Goal: Task Accomplishment & Management: Manage account settings

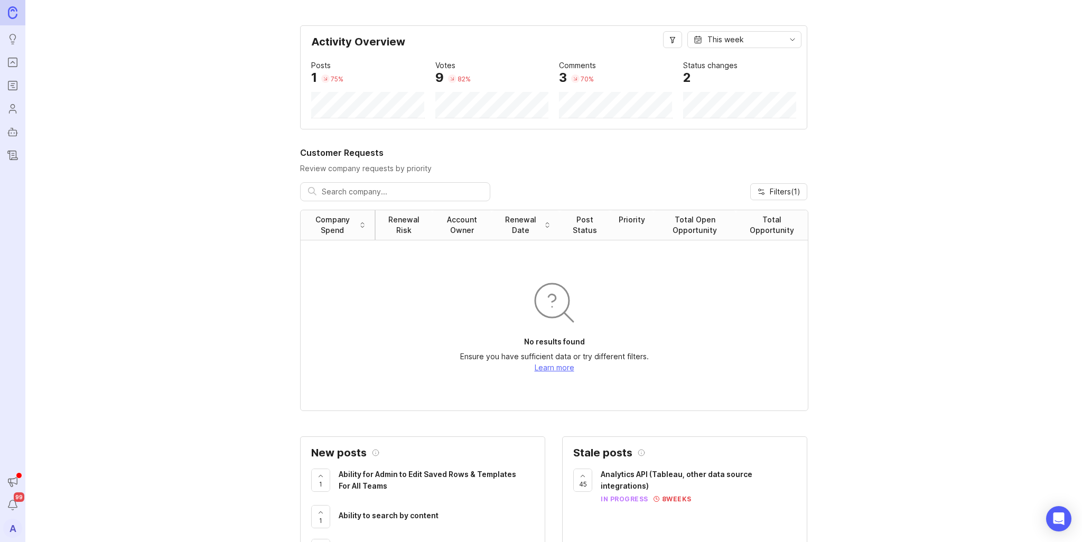
click at [13, 90] on rect "Roadmaps" at bounding box center [12, 85] width 9 height 9
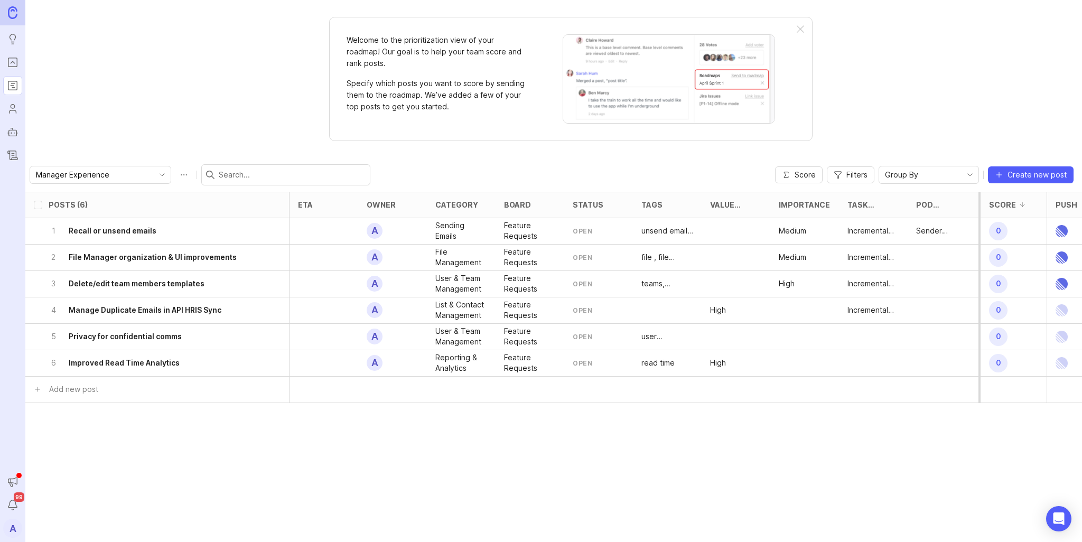
click at [137, 177] on div "Manager Experience" at bounding box center [92, 174] width 124 height 17
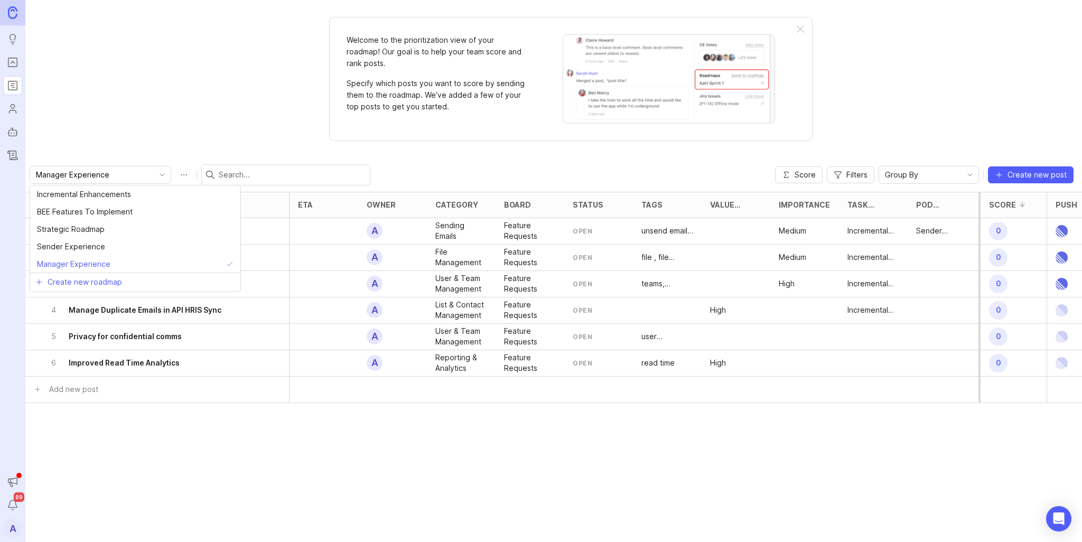
click at [149, 129] on div "Welcome to the prioritization view of your roadmap! Our goal is to help your te…" at bounding box center [553, 271] width 1056 height 542
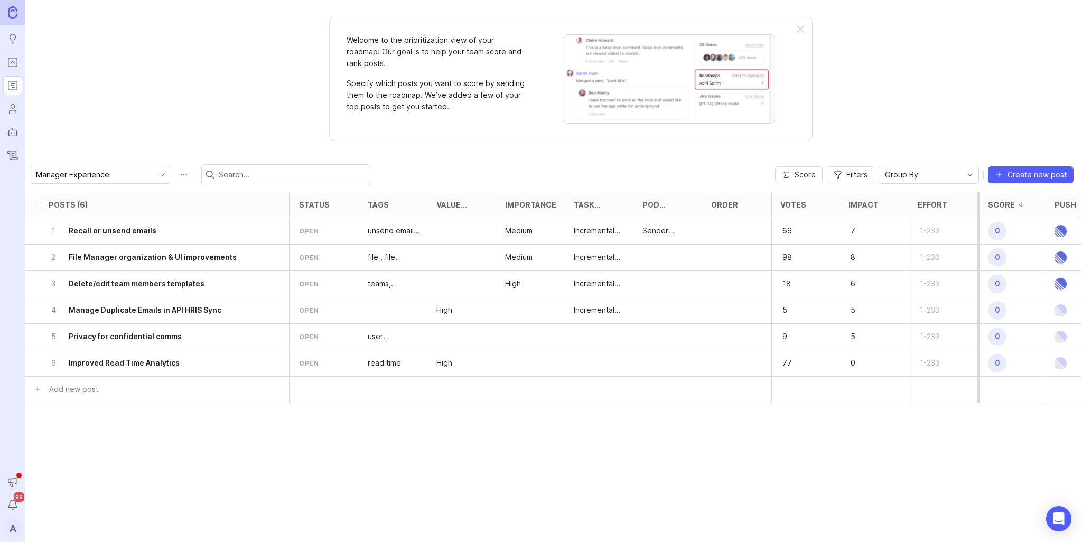
scroll to position [0, 275]
click at [653, 258] on div at bounding box center [667, 258] width 69 height 26
click at [647, 237] on div "Sender Experience" at bounding box center [667, 231] width 69 height 26
click at [135, 233] on h6 "Recall or unsend emails" at bounding box center [113, 230] width 88 height 11
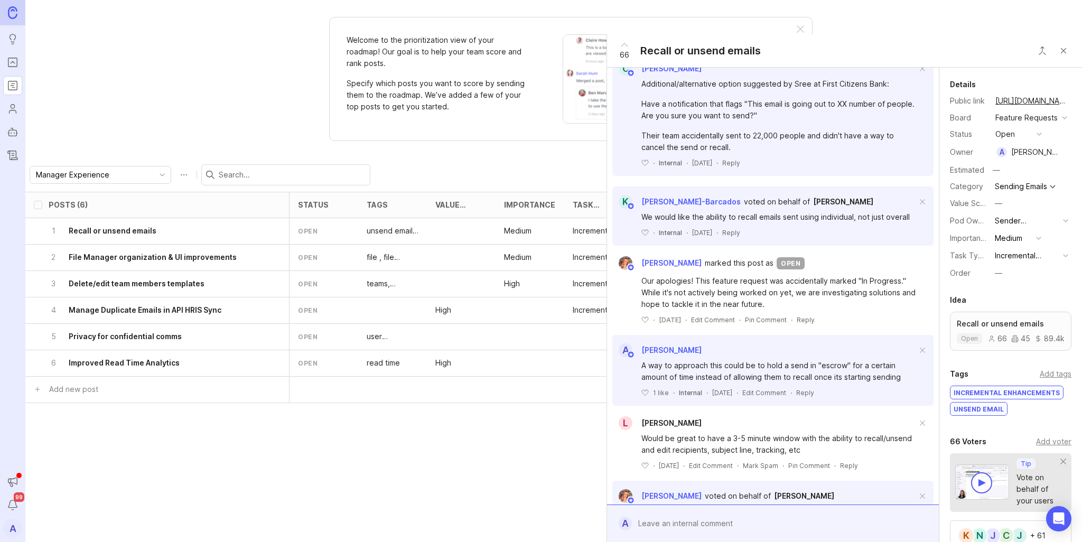
click at [1009, 227] on div "Sender Experience" at bounding box center [1026, 221] width 64 height 12
click at [1014, 284] on Experience "Manager Experience" at bounding box center [1027, 290] width 72 height 20
click at [534, 442] on div "Posts (6) eta owner category board status tags Value Scale Importance Task Type…" at bounding box center [415, 325] width 1329 height 266
click at [1060, 49] on button "Close button" at bounding box center [1062, 50] width 21 height 21
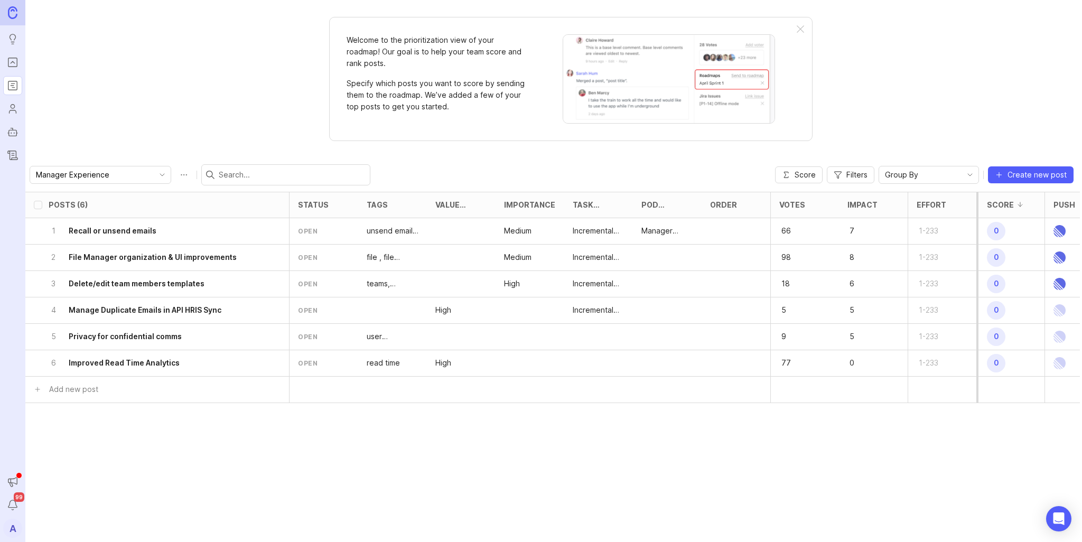
click at [163, 259] on h6 "File Manager organization & UI improvements" at bounding box center [153, 257] width 168 height 11
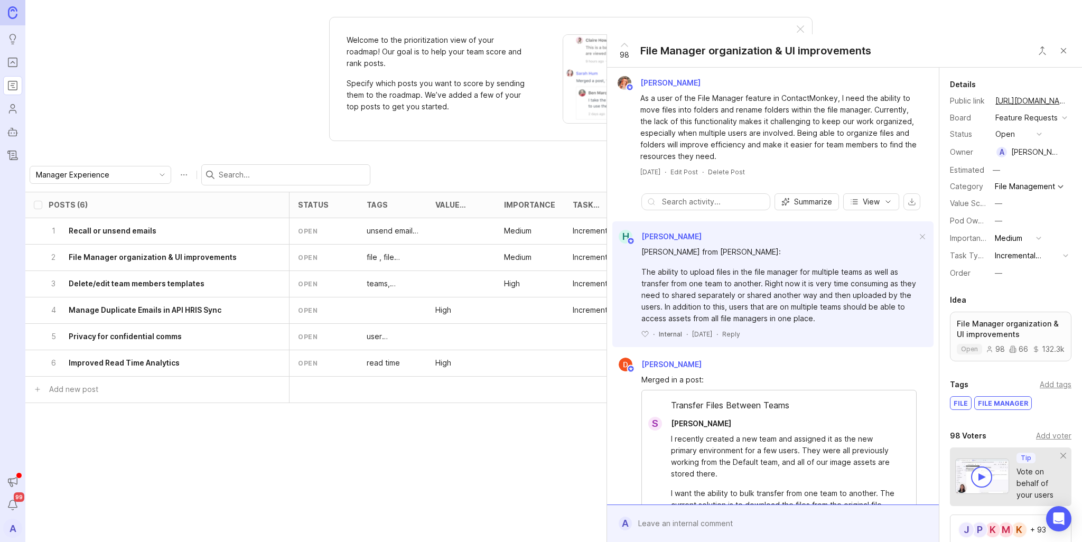
click at [1067, 48] on button "Close button" at bounding box center [1062, 50] width 21 height 21
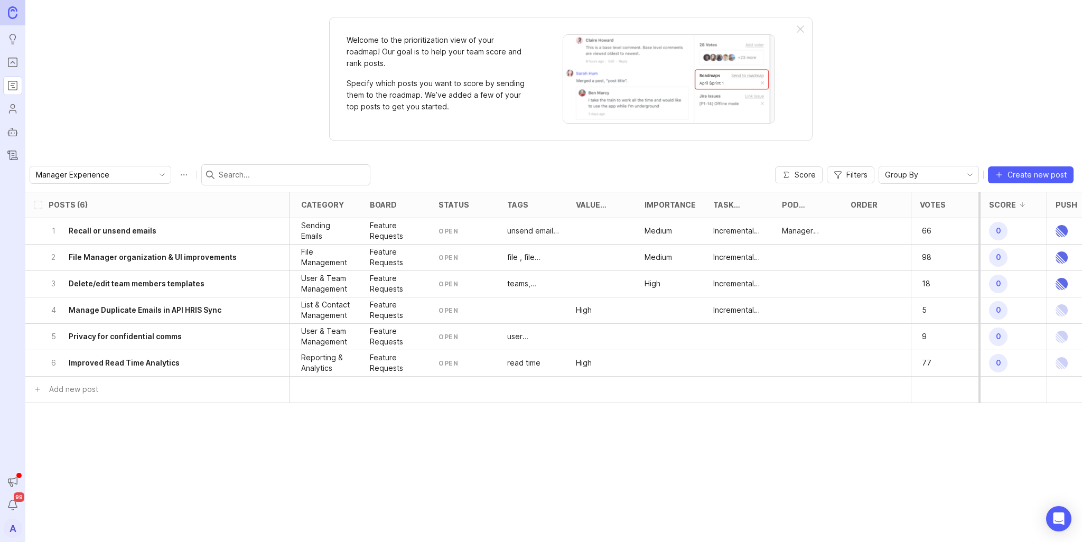
scroll to position [0, 205]
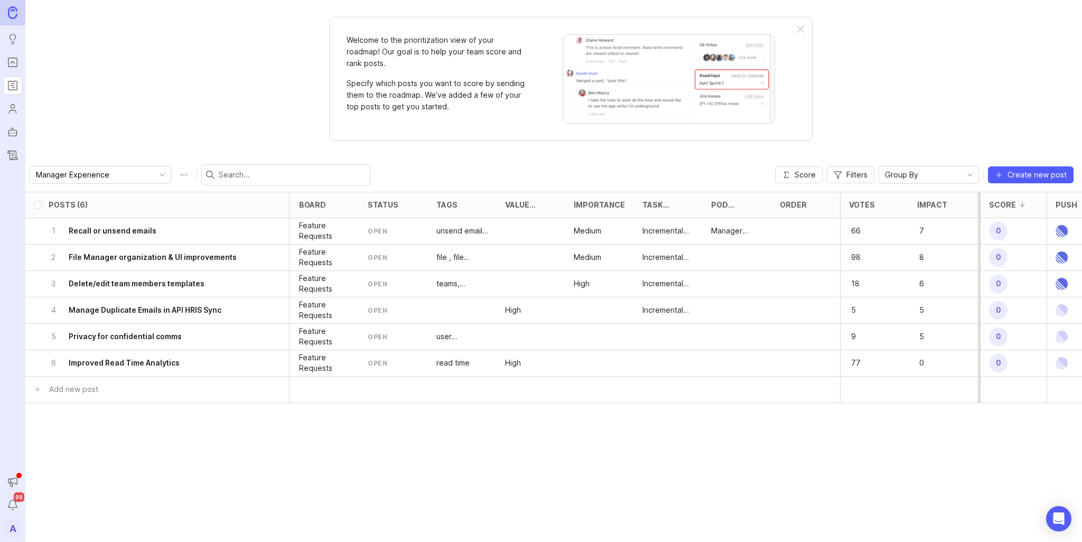
click at [150, 287] on h6 "Delete/edit team members templates" at bounding box center [137, 283] width 136 height 11
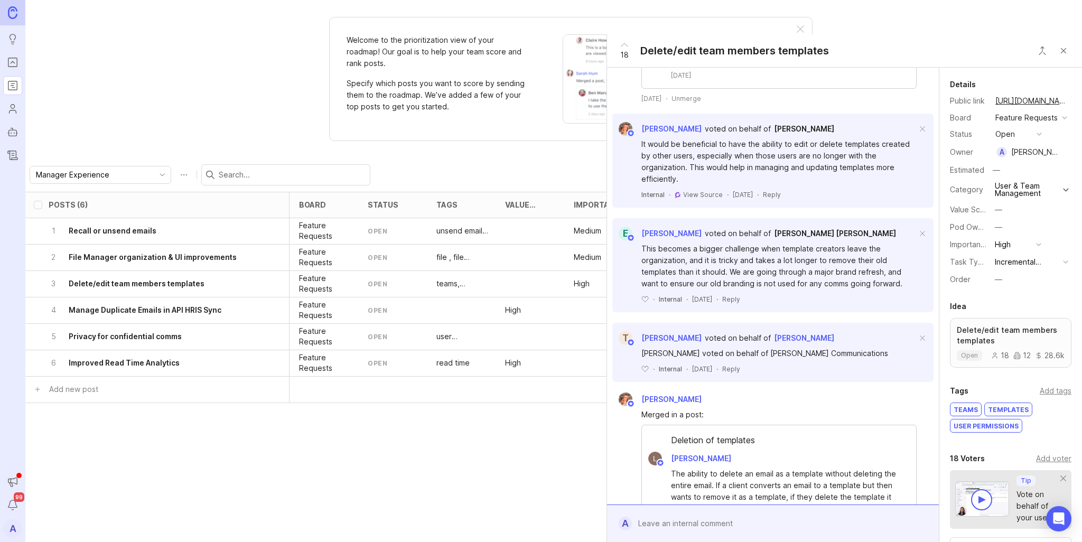
scroll to position [581, 0]
click at [468, 491] on div "Posts (6) eta owner category board status tags Value Scale Importance Task Type…" at bounding box center [553, 367] width 1056 height 350
click at [1063, 51] on button "Close button" at bounding box center [1062, 50] width 21 height 21
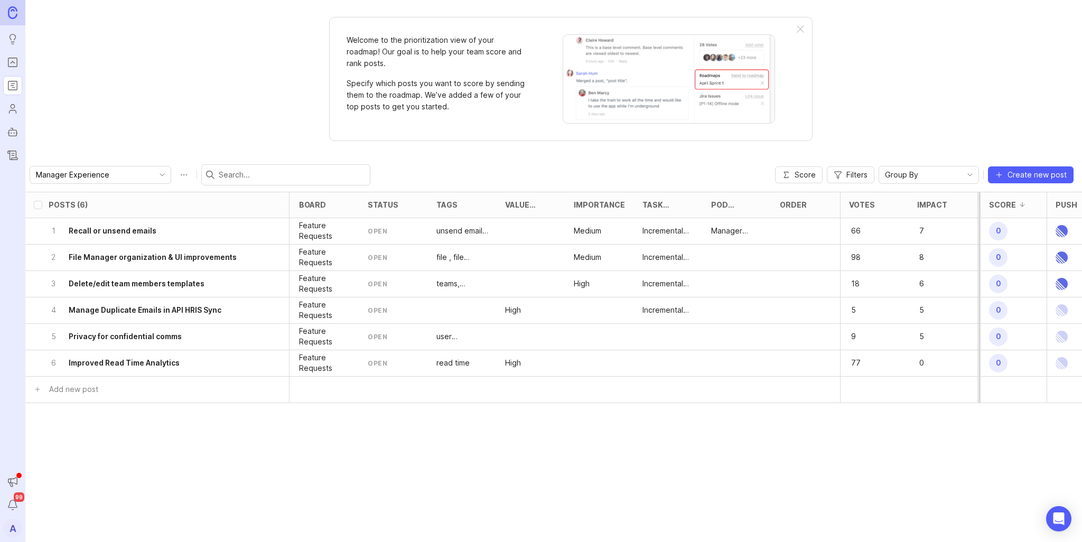
click at [139, 312] on h6 "Manage Duplicate Emails in API HRIS Sync" at bounding box center [145, 310] width 153 height 11
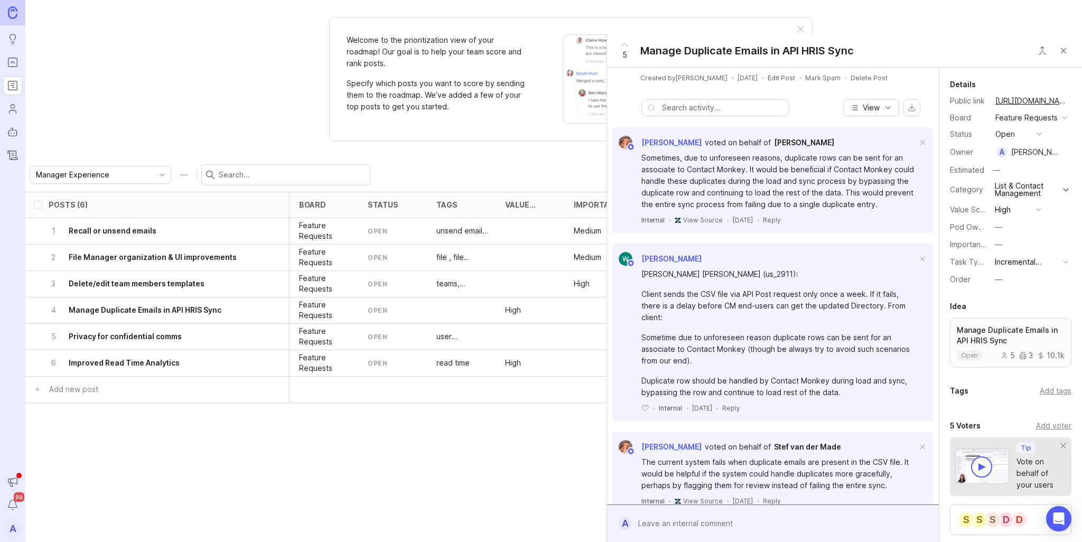
scroll to position [158, 0]
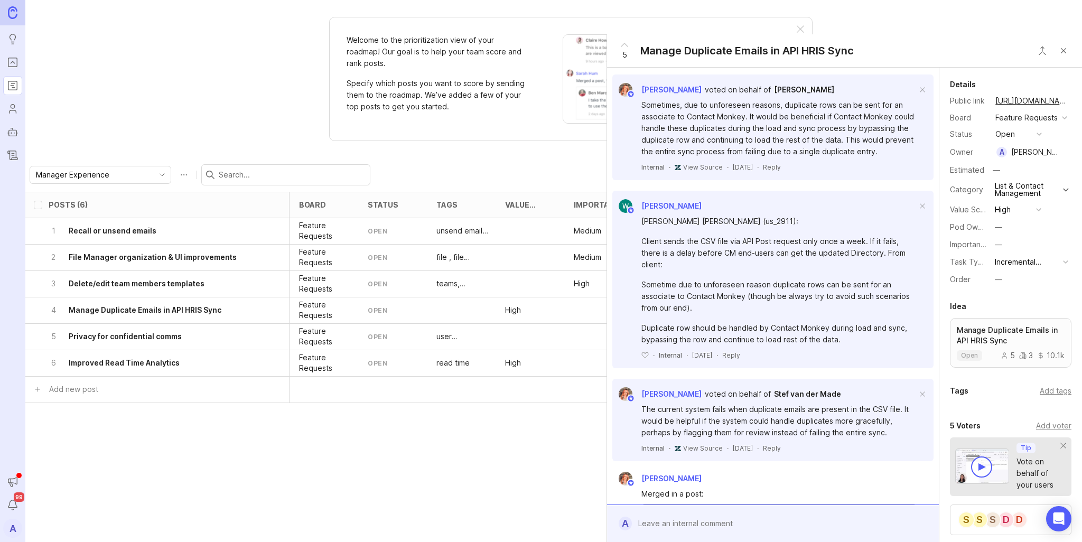
click at [1058, 51] on button "Close button" at bounding box center [1062, 50] width 21 height 21
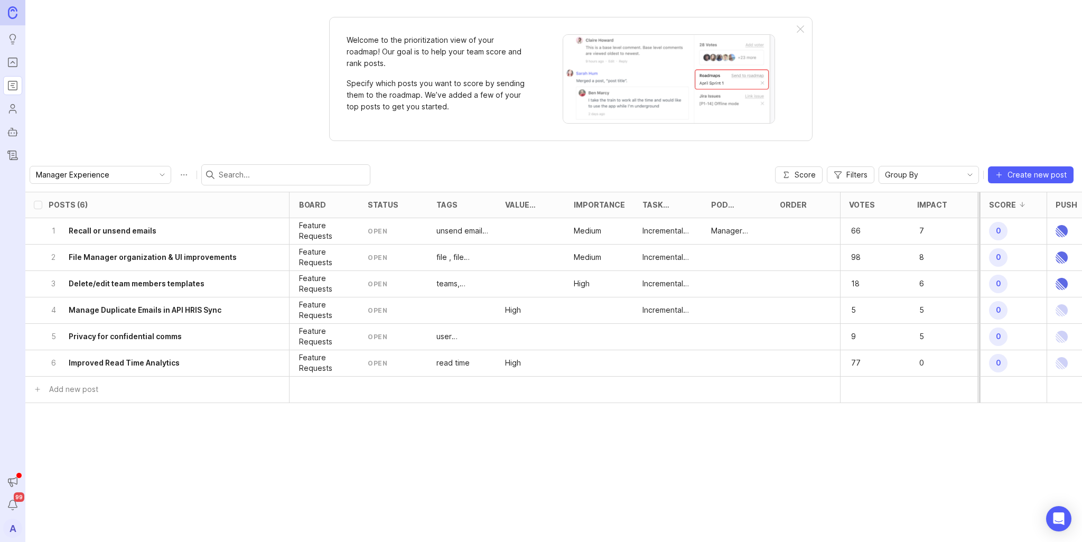
scroll to position [0, 275]
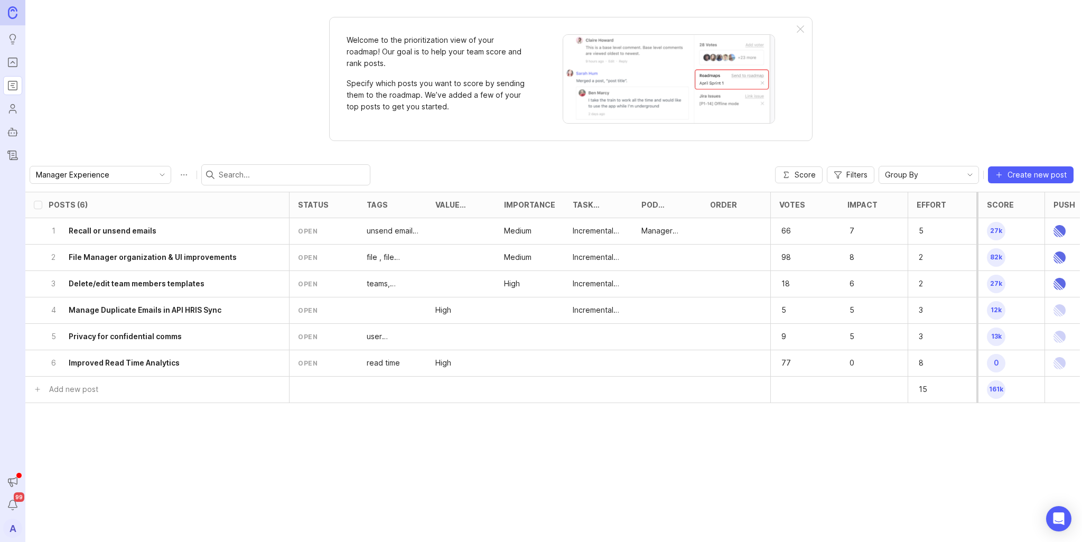
click at [840, 478] on div "Posts (6) eta owner category board status tags Value Scale Importance Task Type…" at bounding box center [553, 367] width 1056 height 350
click at [212, 258] on h6 "File Manager organization & UI improvements" at bounding box center [153, 257] width 168 height 11
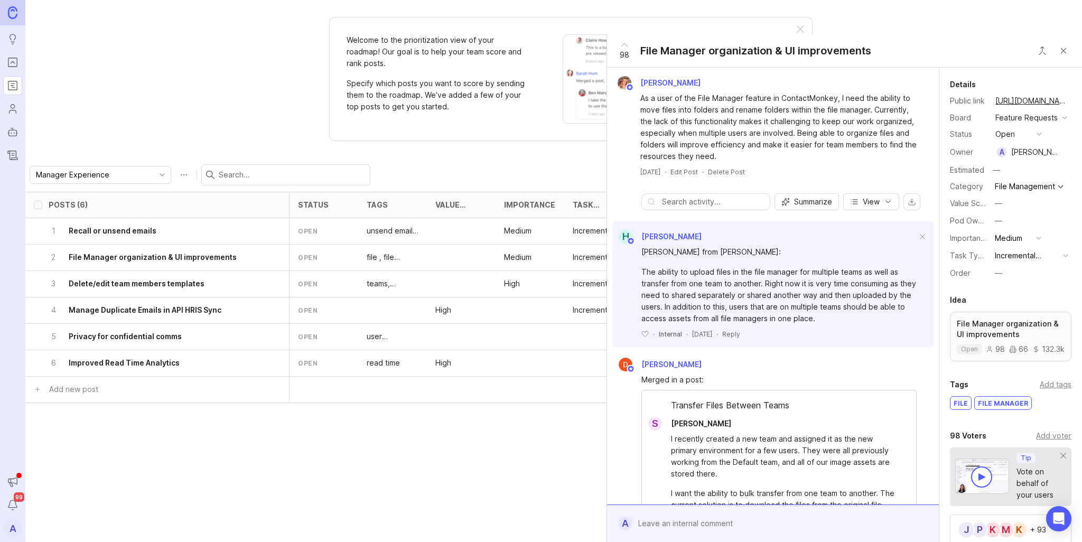
click at [1024, 261] on div "Incremental Enhancement" at bounding box center [1026, 256] width 64 height 12
click at [1011, 210] on button "—" at bounding box center [1017, 203] width 53 height 14
click at [1009, 228] on button "—" at bounding box center [1017, 221] width 53 height 14
click at [999, 297] on Experience "Manager Experience" at bounding box center [1017, 296] width 53 height 20
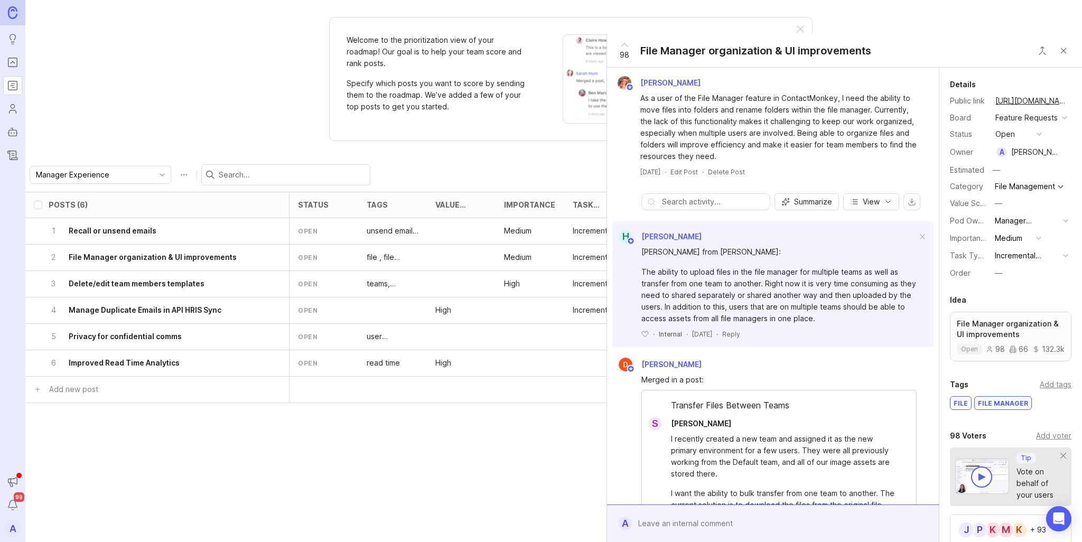
click at [460, 452] on div "Posts (6) eta owner category board status tags Value Scale Importance Task Type…" at bounding box center [553, 367] width 1056 height 350
click at [1064, 49] on button "Close button" at bounding box center [1062, 50] width 21 height 21
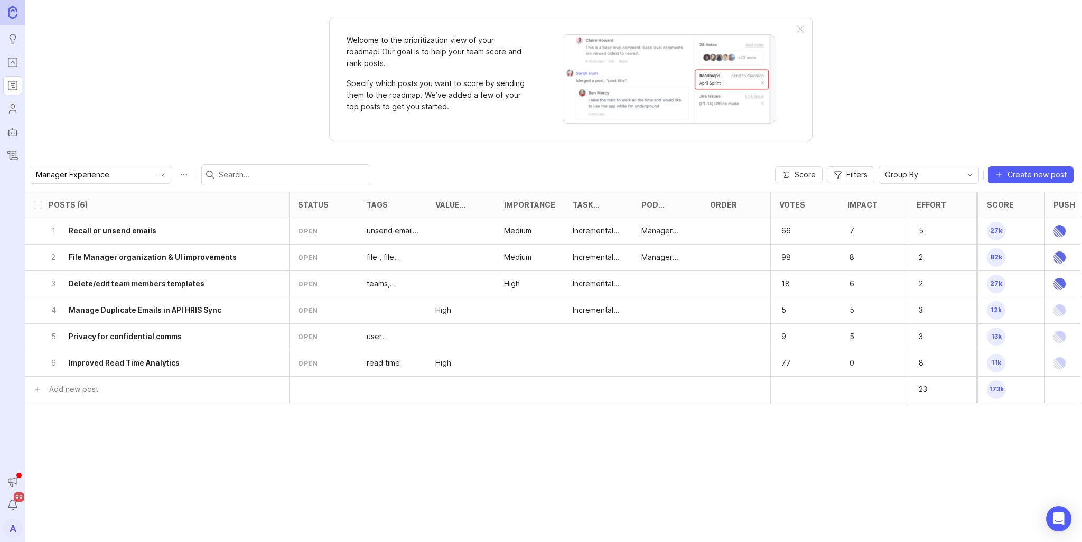
click at [155, 288] on h6 "Delete/edit team members templates" at bounding box center [137, 283] width 136 height 11
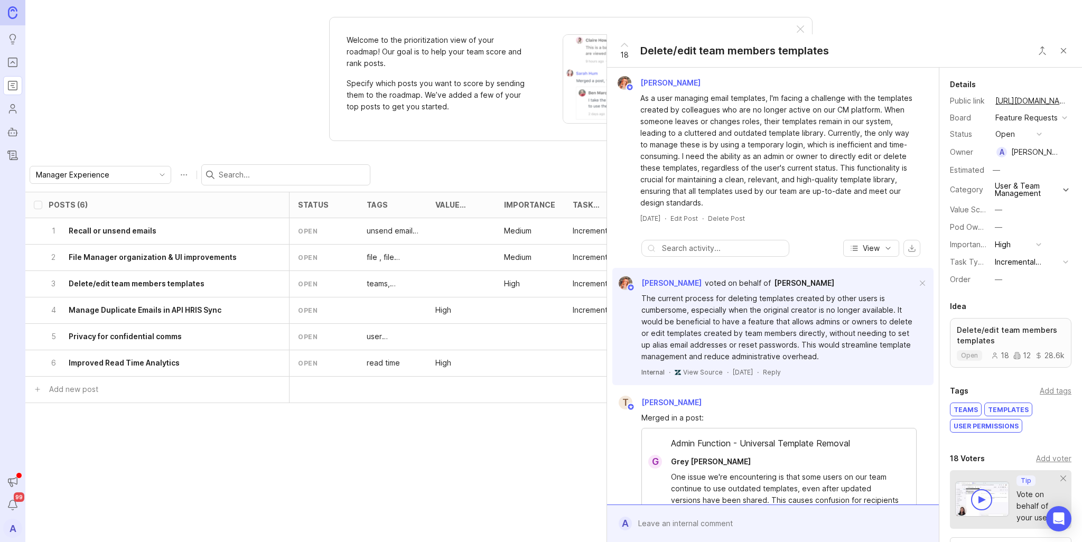
click at [233, 110] on div "Welcome to the prioritization view of your roadmap! Our goal is to help your te…" at bounding box center [553, 271] width 1056 height 542
click at [8, 68] on icon "Portal" at bounding box center [13, 62] width 12 height 13
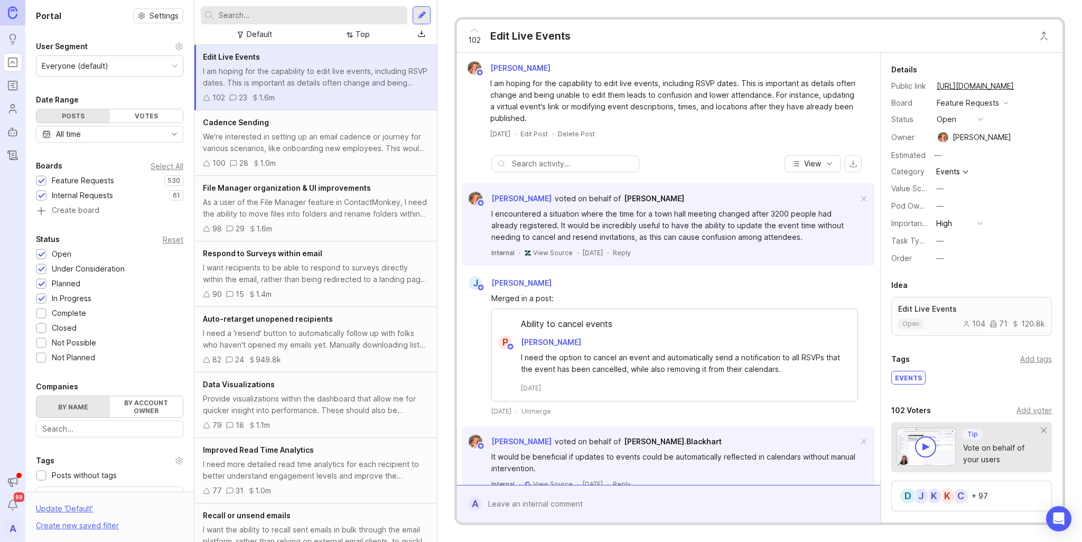
click at [249, 8] on div at bounding box center [304, 15] width 206 height 18
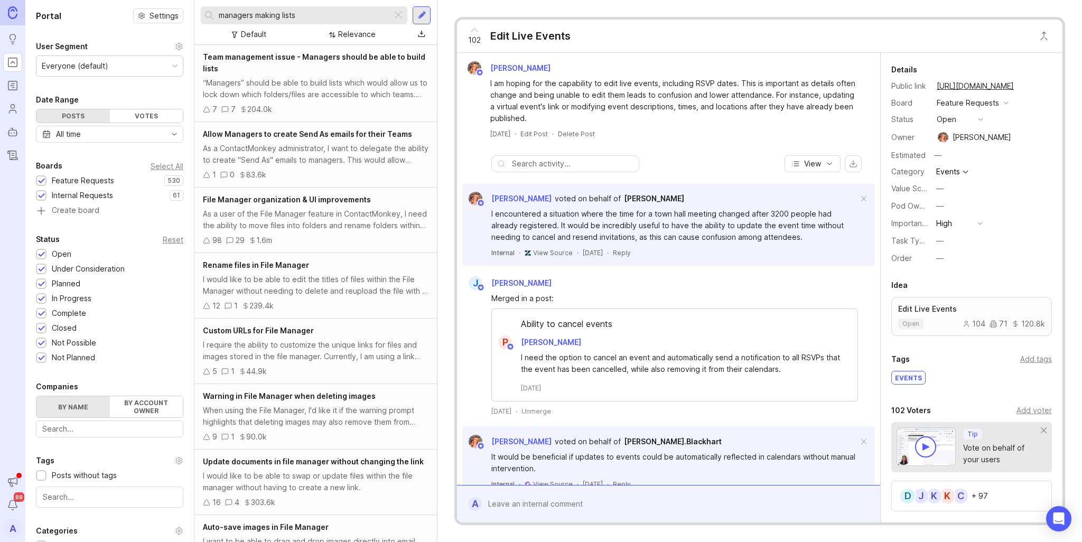
type input "managers making lists"
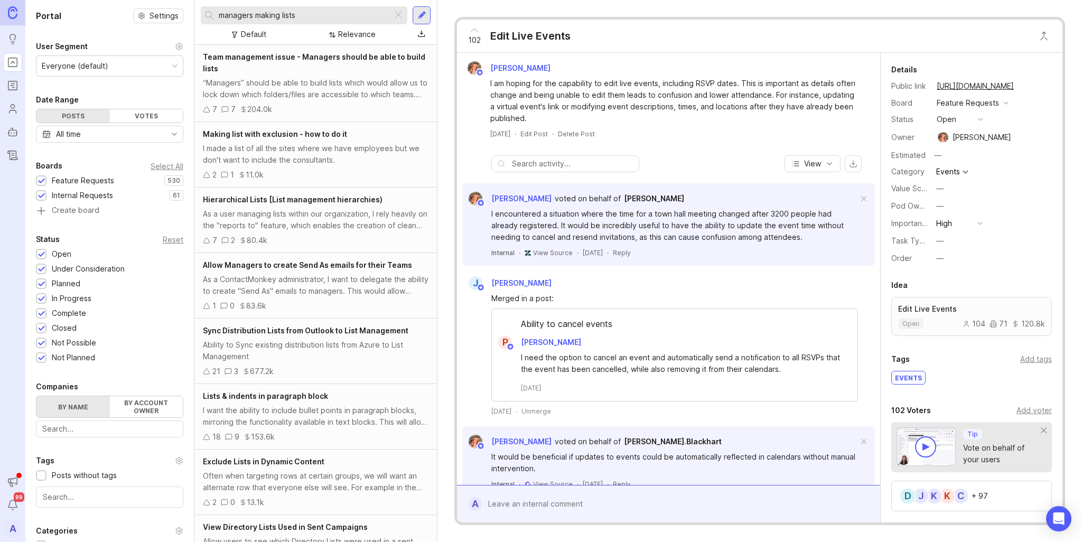
click at [301, 79] on div "“Managers” should be able to build lists which would allow us to lock down whic…" at bounding box center [315, 88] width 225 height 23
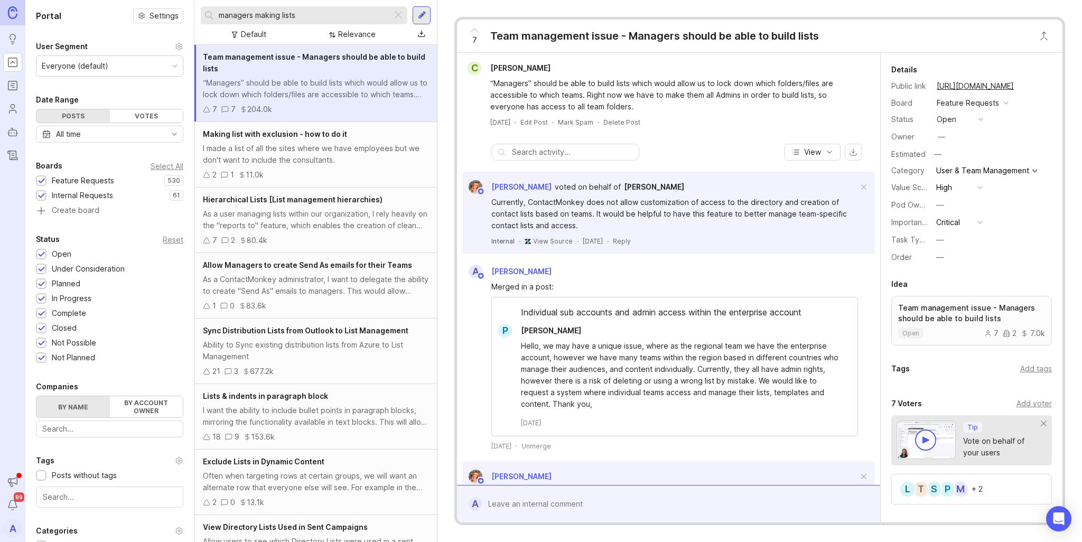
click at [951, 243] on button "—" at bounding box center [959, 240] width 53 height 14
click at [962, 275] on Enhancement "Incremental Enhancement" at bounding box center [959, 278] width 53 height 20
click at [14, 86] on icon "Roadmaps" at bounding box center [13, 85] width 12 height 13
click at [947, 202] on button "—" at bounding box center [959, 205] width 53 height 14
click at [963, 260] on Experience "Manager Experience" at bounding box center [959, 262] width 53 height 20
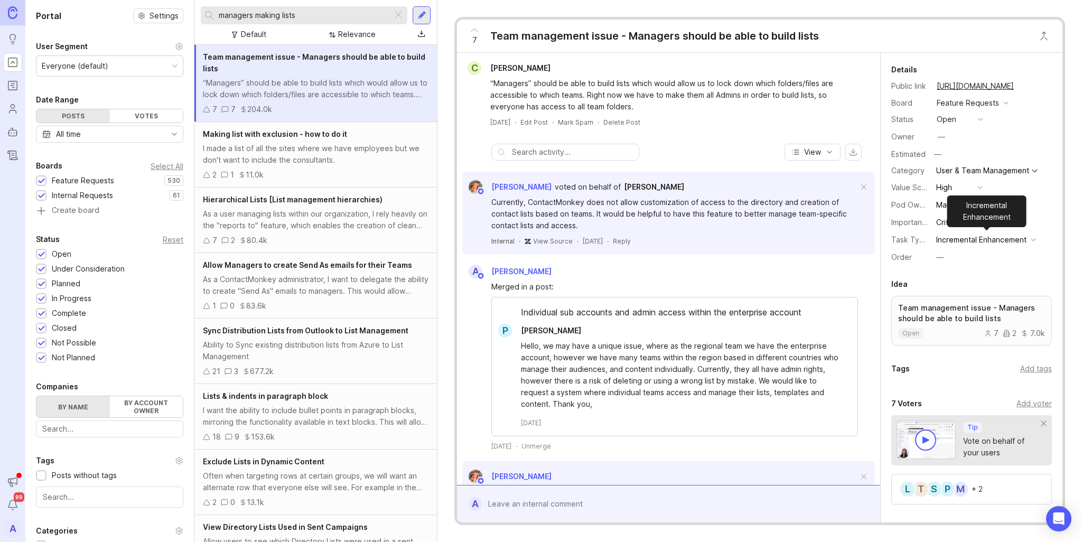
click at [973, 240] on div "Incremental Enhancement" at bounding box center [981, 240] width 90 height 12
click at [979, 108] on div "Feature Requests" at bounding box center [967, 103] width 62 height 12
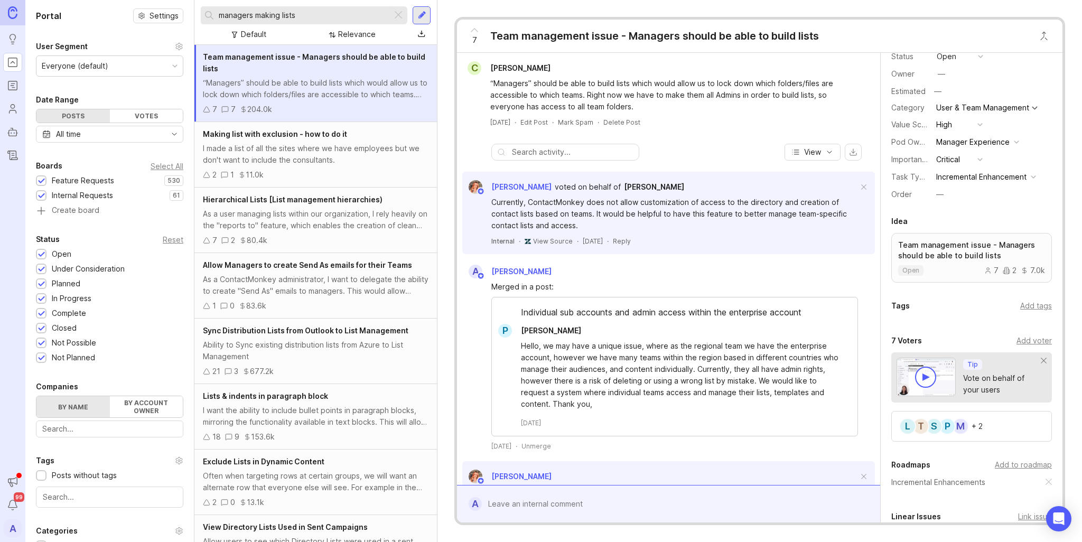
scroll to position [201, 0]
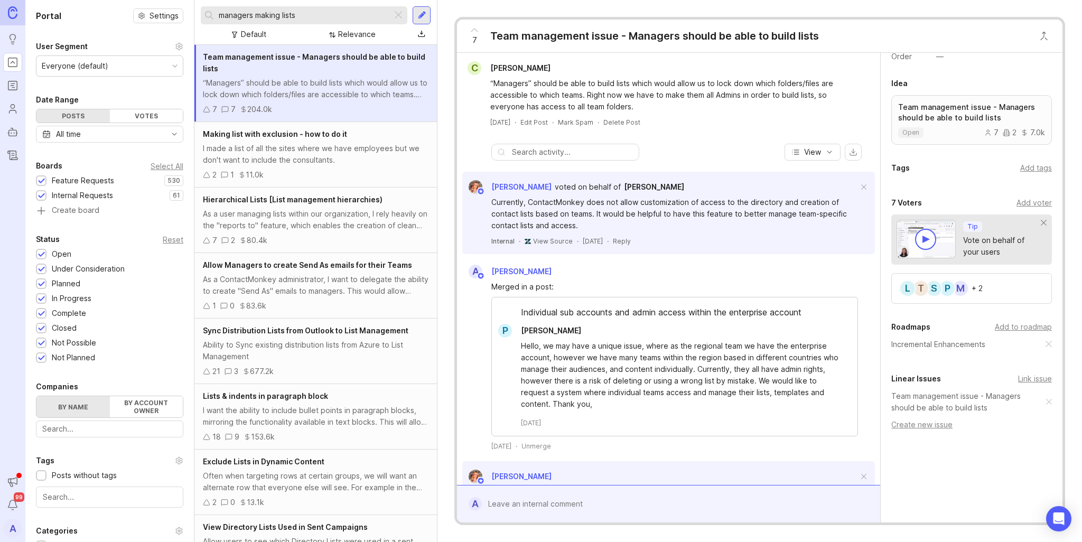
click at [1003, 325] on div "Add to roadmap" at bounding box center [1022, 327] width 57 height 12
click at [963, 485] on div "Details Public link https://feedback.contactmonkey.com/feature-requests/p/team-…" at bounding box center [971, 212] width 182 height 720
click at [22, 85] on div "Roadmaps" at bounding box center [43, 86] width 43 height 12
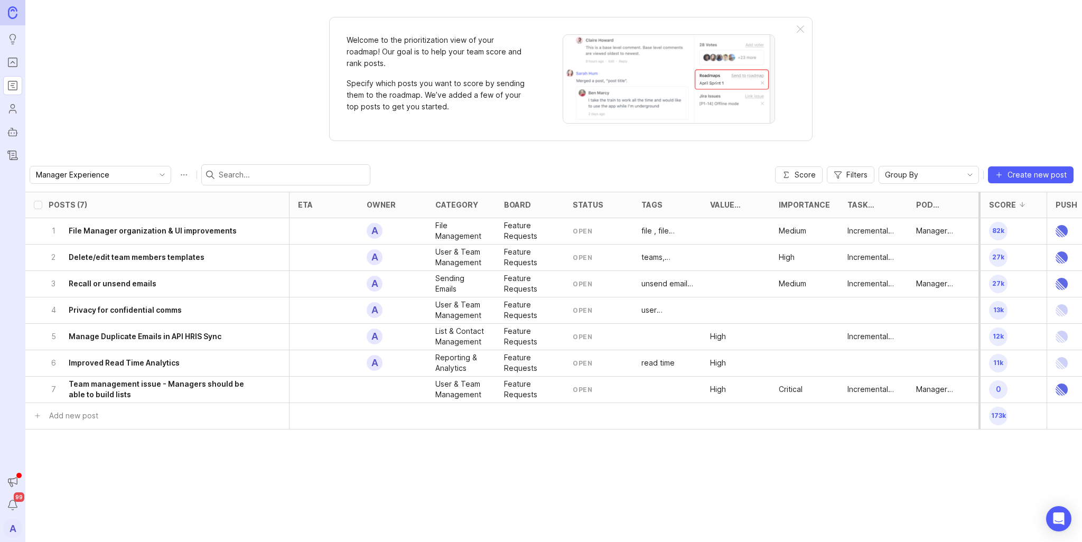
drag, startPoint x: 134, startPoint y: 383, endPoint x: 132, endPoint y: 397, distance: 14.3
click at [132, 397] on h6 "Team management issue - Managers should be able to build lists" at bounding box center [164, 389] width 191 height 21
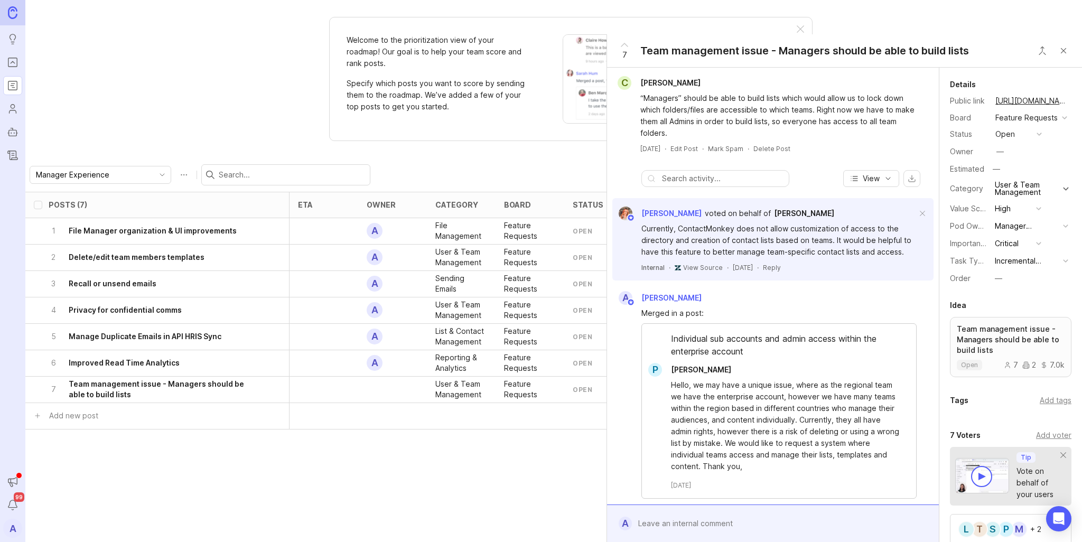
drag, startPoint x: 93, startPoint y: 393, endPoint x: 93, endPoint y: 387, distance: 6.3
click at [93, 387] on h6 "Team management issue - Managers should be able to build lists" at bounding box center [164, 389] width 191 height 21
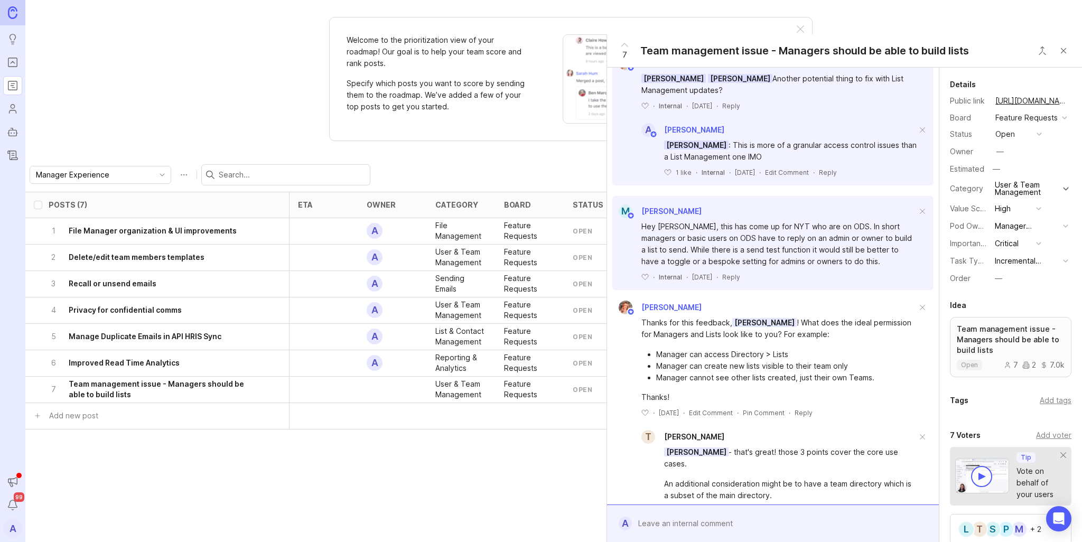
scroll to position [633, 0]
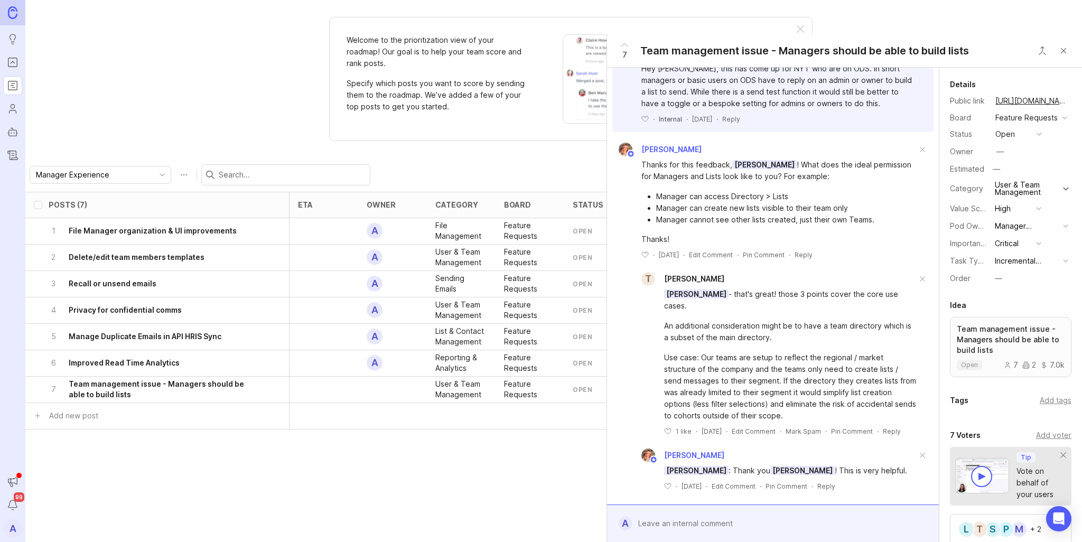
click at [494, 461] on div "Posts (7) eta owner category board status tags Value Scale Importance Task Type…" at bounding box center [553, 367] width 1056 height 350
click at [1069, 49] on button "Close button" at bounding box center [1062, 50] width 21 height 21
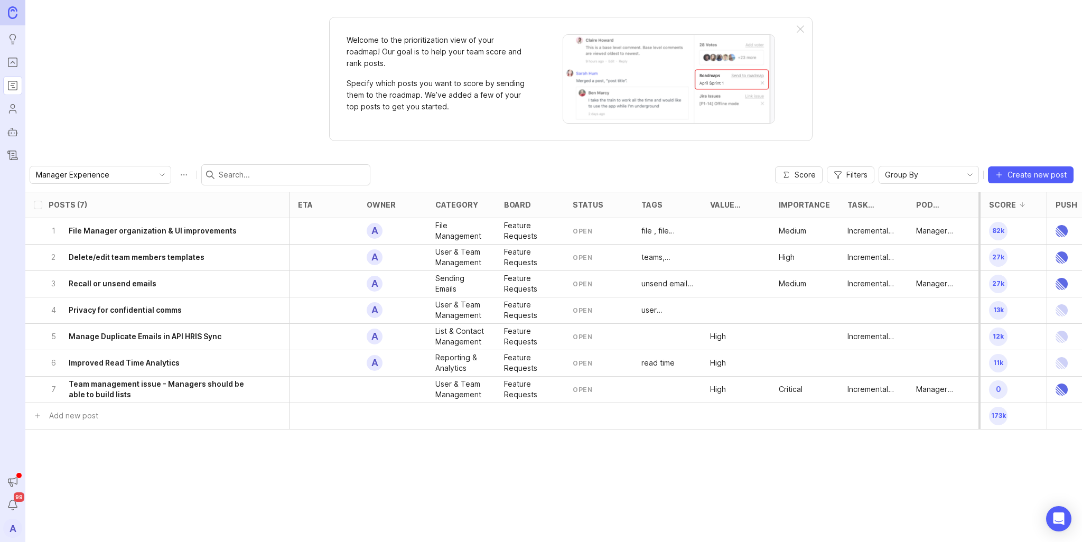
drag, startPoint x: 209, startPoint y: 388, endPoint x: 203, endPoint y: 343, distance: 45.3
click at [203, 343] on ul "1 File Manager organization & UI improvements A File Management Feature Request…" at bounding box center [689, 310] width 1329 height 185
drag, startPoint x: 36, startPoint y: 389, endPoint x: 60, endPoint y: 334, distance: 59.8
click at [61, 332] on ul "1 File Manager organization & UI improvements A File Management Feature Request…" at bounding box center [689, 310] width 1329 height 185
click at [37, 389] on input "select post" at bounding box center [38, 389] width 8 height 8
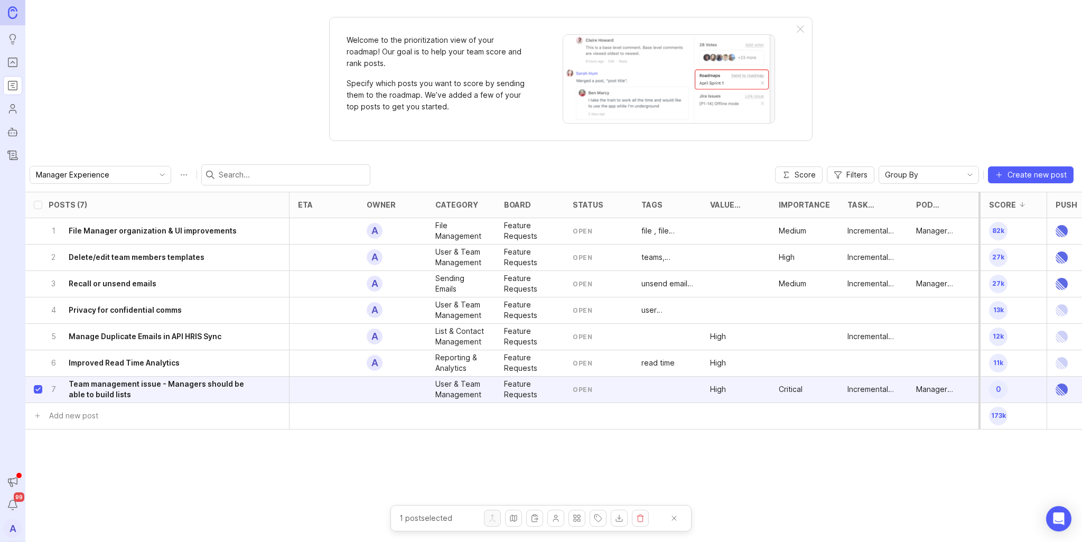
click at [37, 389] on input "select post" at bounding box center [38, 389] width 8 height 8
checkbox input "false"
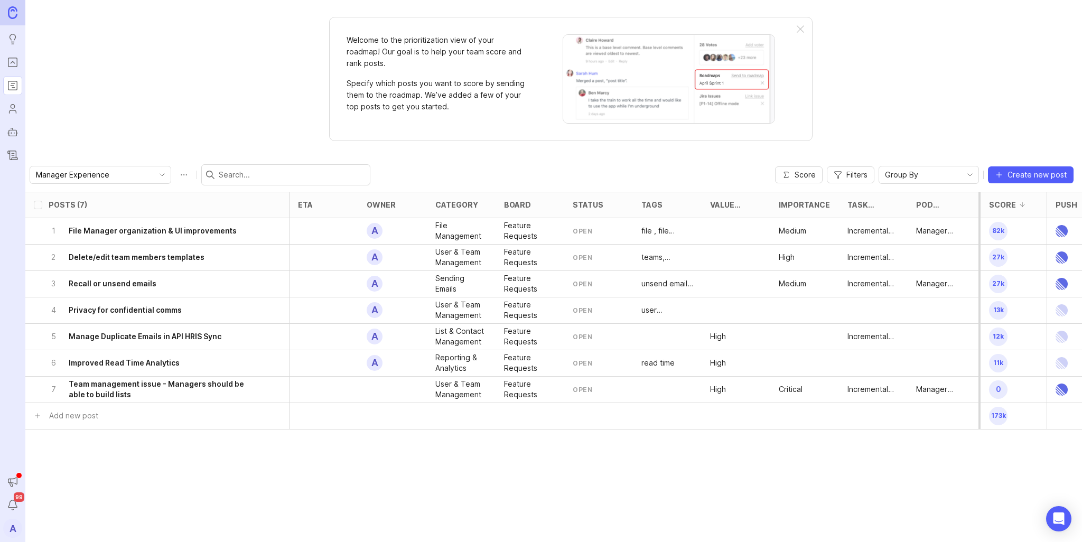
drag, startPoint x: 143, startPoint y: 387, endPoint x: 144, endPoint y: 352, distance: 34.4
click at [142, 350] on ul "1 File Manager organization & UI improvements A File Management Feature Request…" at bounding box center [689, 310] width 1329 height 185
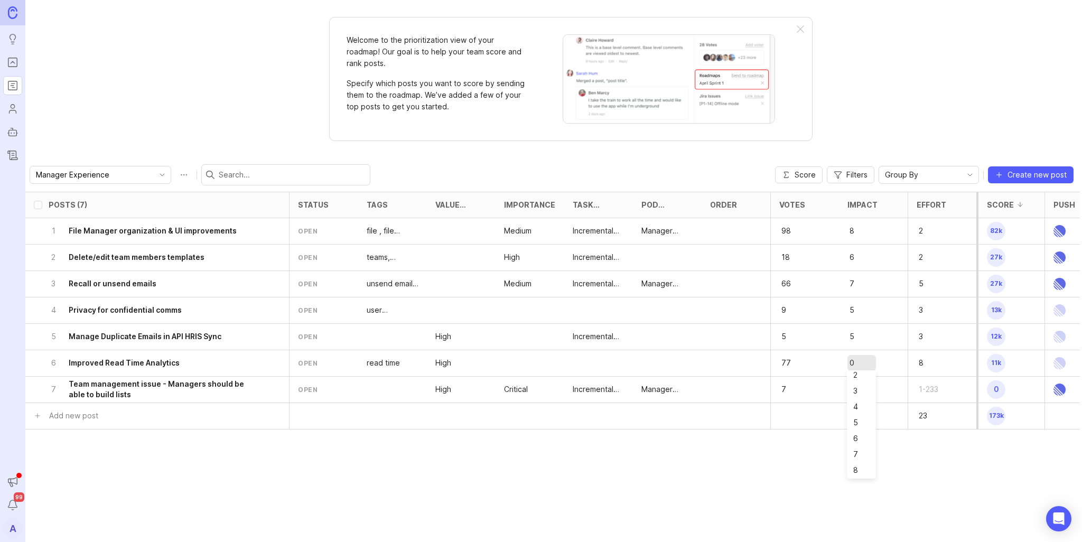
scroll to position [53, 0]
click at [846, 387] on div "0" at bounding box center [873, 390] width 69 height 26
click at [784, 467] on div "Posts (7) eta owner category board status tags Value Scale Importance Task Type…" at bounding box center [553, 367] width 1056 height 350
click at [867, 448] on div "Posts (7) eta owner category board status tags Value Scale Importance Task Type…" at bounding box center [415, 325] width 1329 height 266
click at [861, 453] on div "Posts (7) eta owner category board status tags Value Scale Importance Task Type…" at bounding box center [553, 367] width 1056 height 350
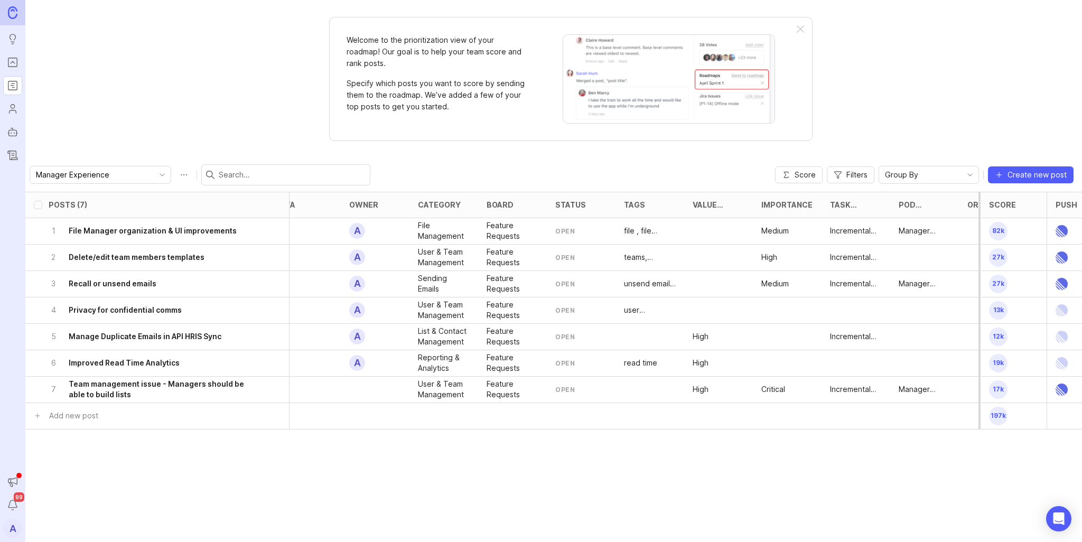
scroll to position [0, 0]
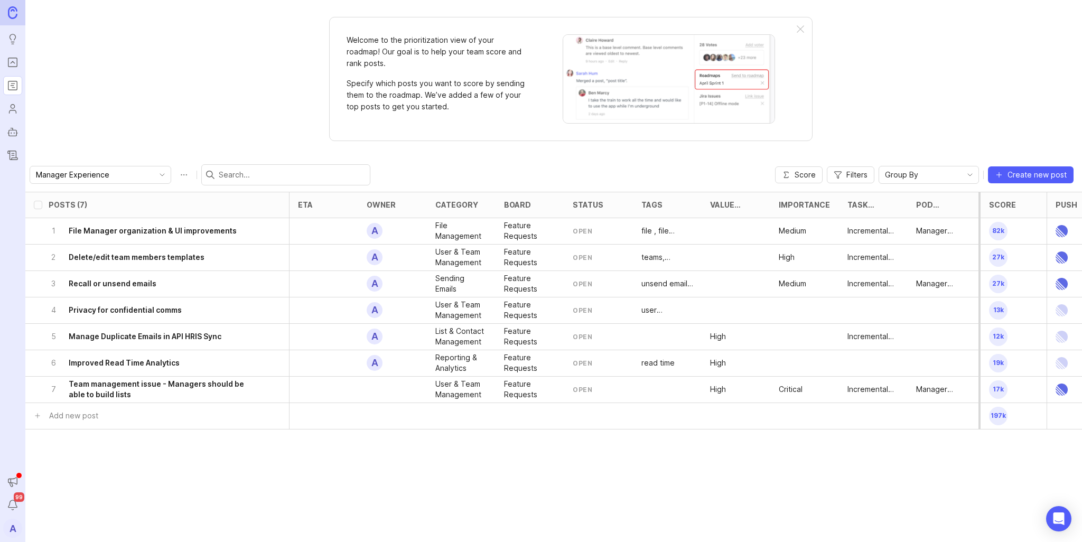
drag, startPoint x: 179, startPoint y: 227, endPoint x: 175, endPoint y: 270, distance: 43.5
click at [175, 270] on ul "1 File Manager organization & UI improvements A File Management Feature Request…" at bounding box center [689, 310] width 1329 height 185
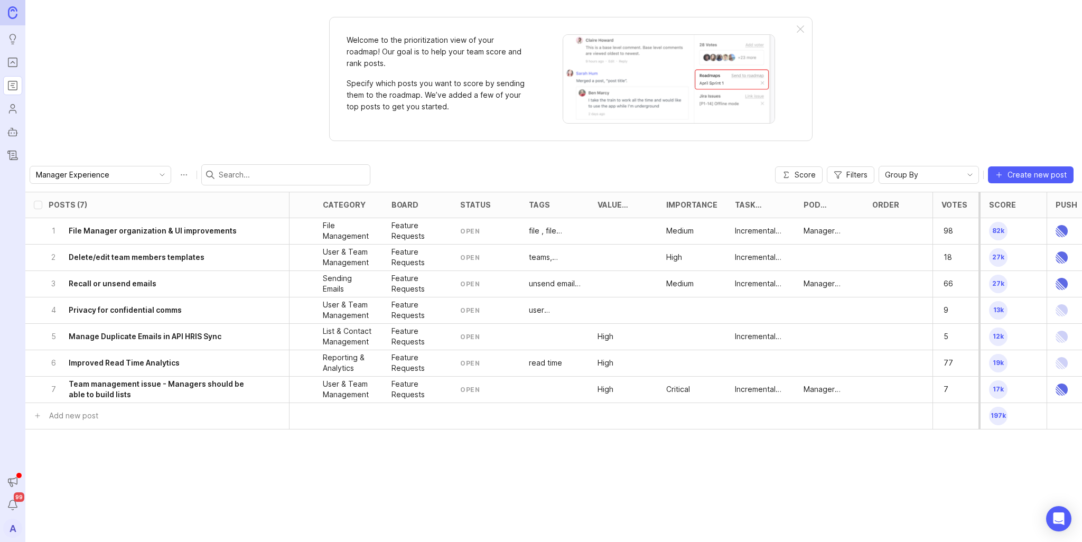
scroll to position [0, 275]
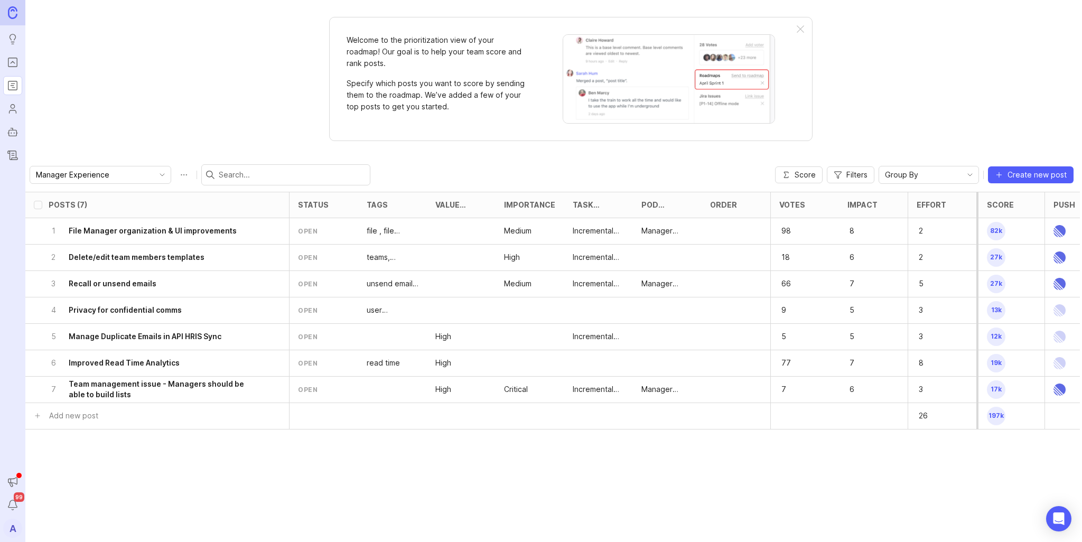
click at [1002, 204] on div "Score" at bounding box center [999, 205] width 27 height 8
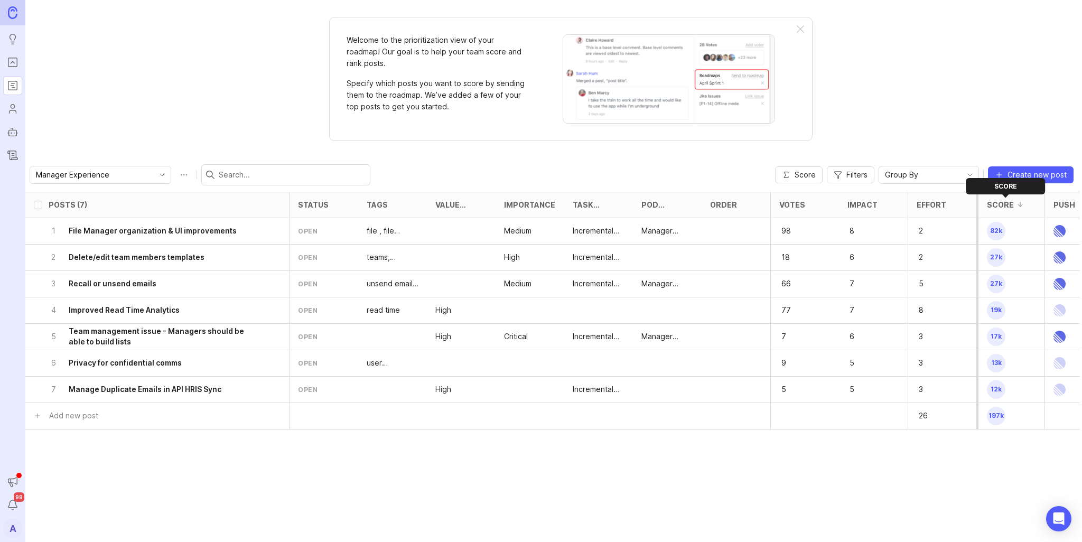
click at [1004, 203] on div "Score" at bounding box center [999, 205] width 27 height 8
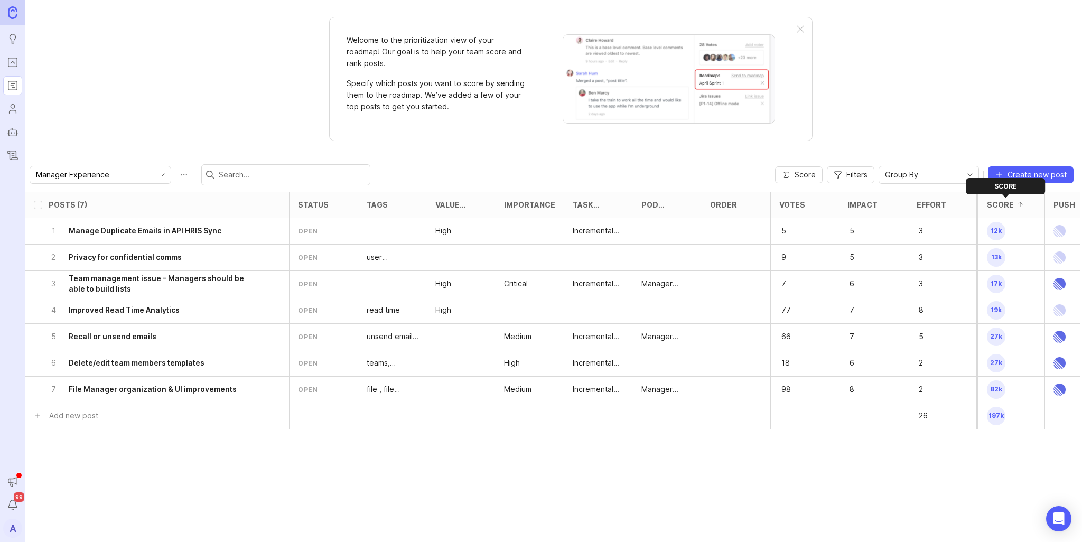
click at [1004, 203] on div "Score" at bounding box center [999, 205] width 27 height 8
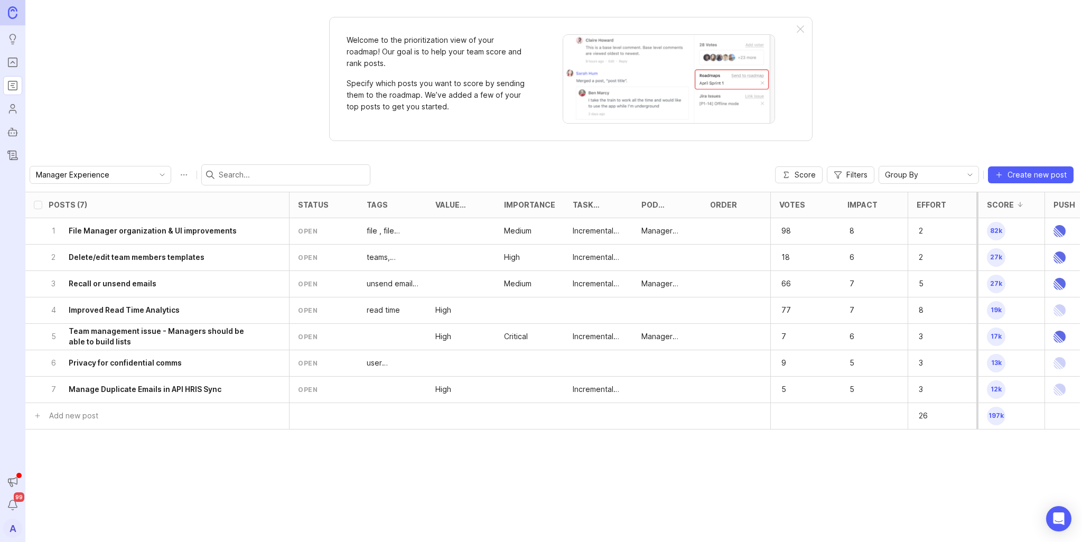
drag, startPoint x: 129, startPoint y: 270, endPoint x: 137, endPoint y: 312, distance: 42.5
click at [138, 316] on ul "1 File Manager organization & UI improvements A File Management Feature Request…" at bounding box center [415, 310] width 1329 height 185
drag, startPoint x: 133, startPoint y: 231, endPoint x: 140, endPoint y: 258, distance: 27.9
click at [140, 258] on ul "1 File Manager organization & UI improvements A File Management Feature Request…" at bounding box center [415, 310] width 1329 height 185
drag, startPoint x: 135, startPoint y: 258, endPoint x: 138, endPoint y: 222, distance: 36.0
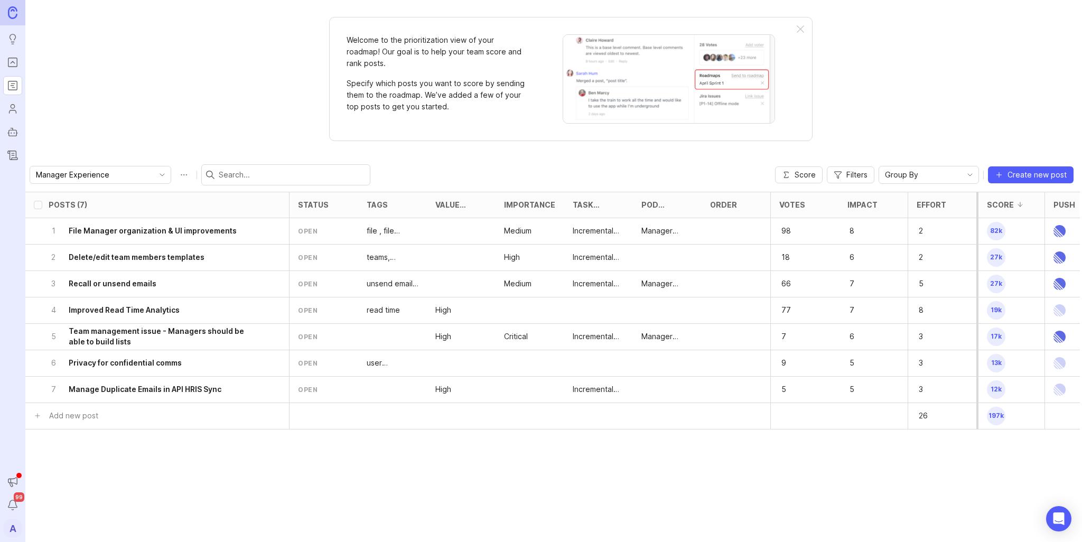
click at [138, 222] on ul "1 File Manager organization & UI improvements A File Management Feature Request…" at bounding box center [415, 310] width 1329 height 185
drag, startPoint x: 113, startPoint y: 288, endPoint x: 124, endPoint y: 223, distance: 65.4
click at [124, 223] on ul "1 File Manager organization & UI improvements A File Management Feature Request…" at bounding box center [415, 310] width 1329 height 185
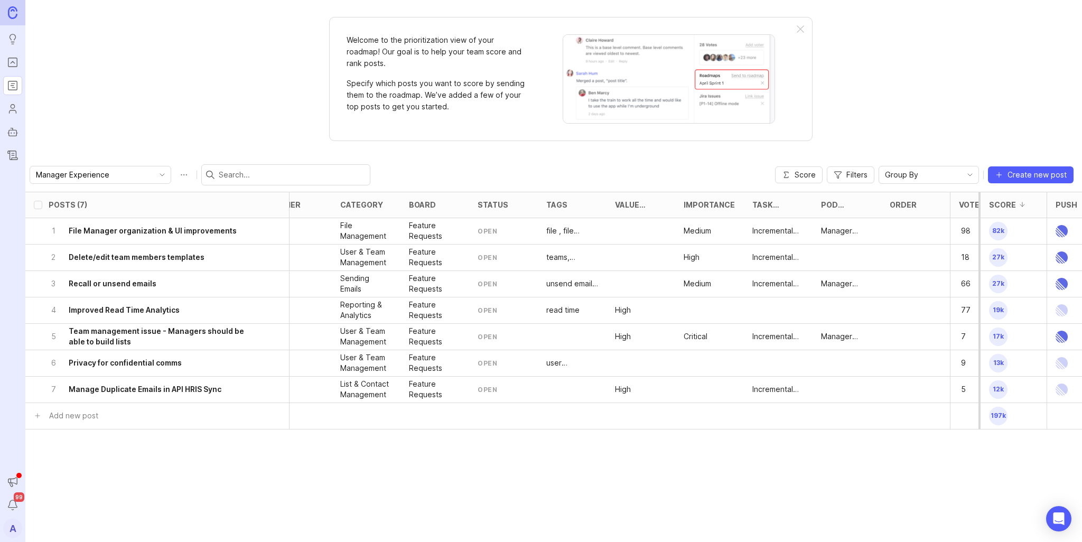
scroll to position [0, 0]
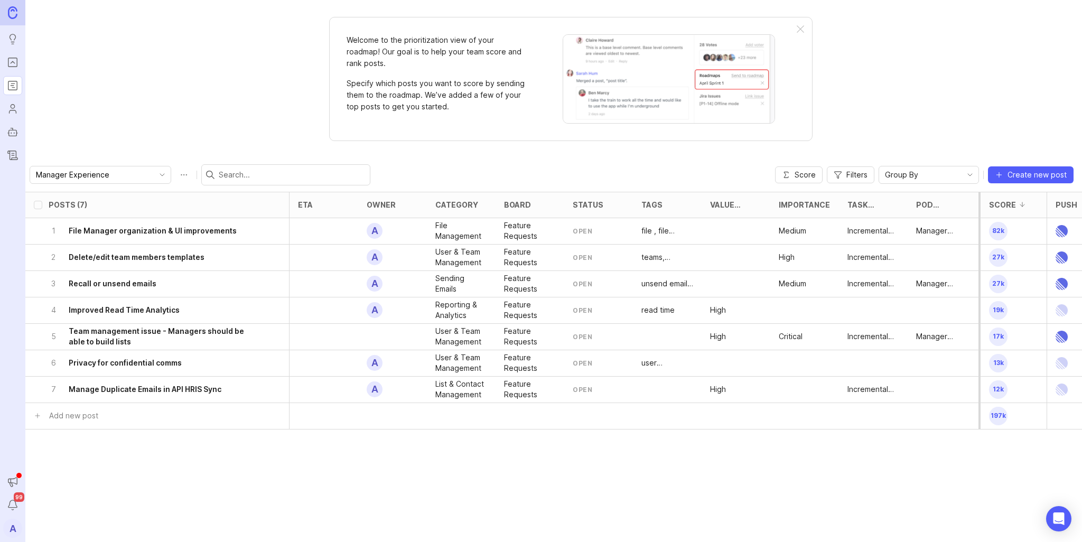
click at [175, 177] on button "Roadmap options" at bounding box center [183, 174] width 17 height 17
click at [175, 176] on button "Roadmap options" at bounding box center [183, 174] width 17 height 17
click at [79, 178] on input "Manager Experience" at bounding box center [94, 175] width 117 height 12
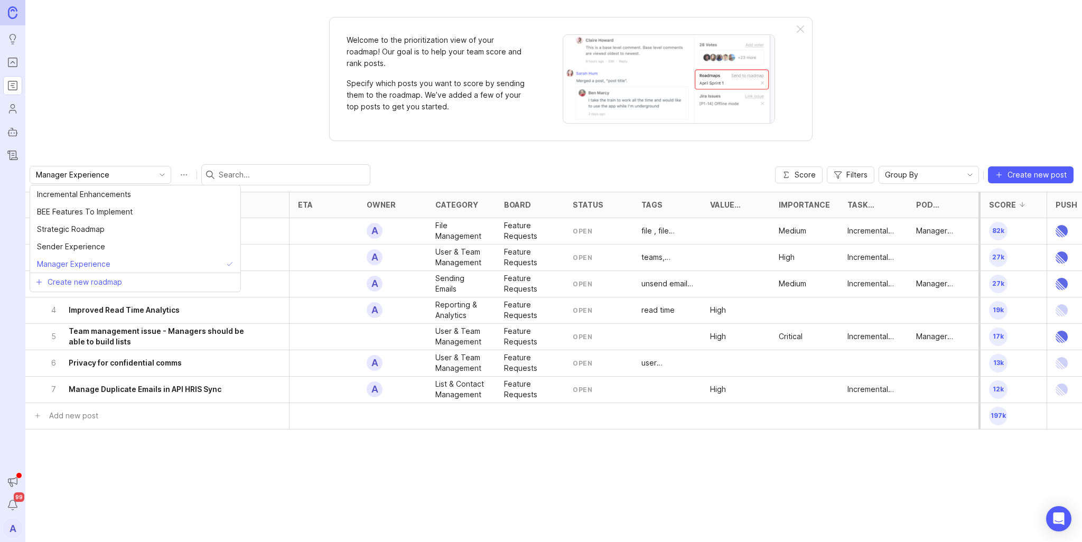
click at [76, 177] on input "Manager Experience" at bounding box center [94, 175] width 117 height 12
click at [1009, 203] on div "Score" at bounding box center [1002, 205] width 27 height 8
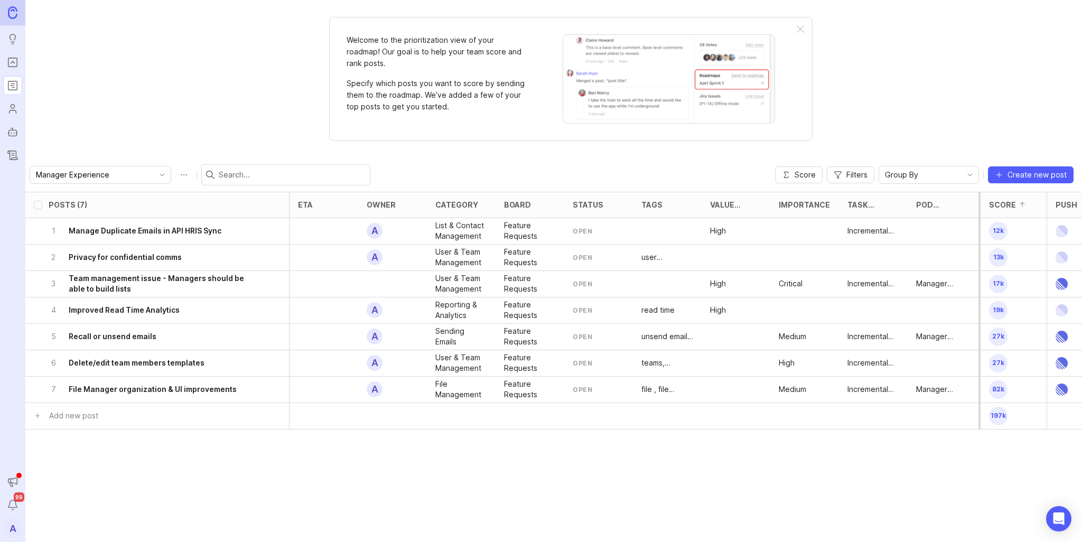
drag, startPoint x: 150, startPoint y: 230, endPoint x: 151, endPoint y: 288, distance: 58.6
click at [151, 288] on ul "1 Manage Duplicate Emails in API HRIS Sync A List & Contact Management Feature …" at bounding box center [689, 310] width 1329 height 185
drag, startPoint x: 152, startPoint y: 275, endPoint x: 148, endPoint y: 224, distance: 50.8
click at [148, 224] on ul "1 Manage Duplicate Emails in API HRIS Sync A List & Contact Management Feature …" at bounding box center [689, 310] width 1329 height 185
click at [154, 180] on span "toggle menu" at bounding box center [162, 175] width 17 height 12
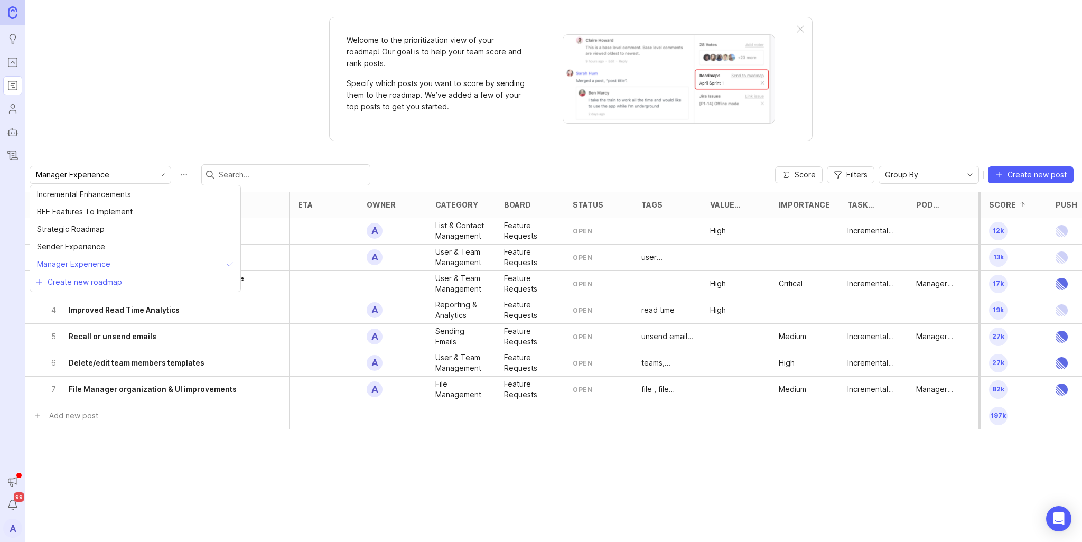
click at [154, 180] on span "toggle menu" at bounding box center [162, 175] width 17 height 12
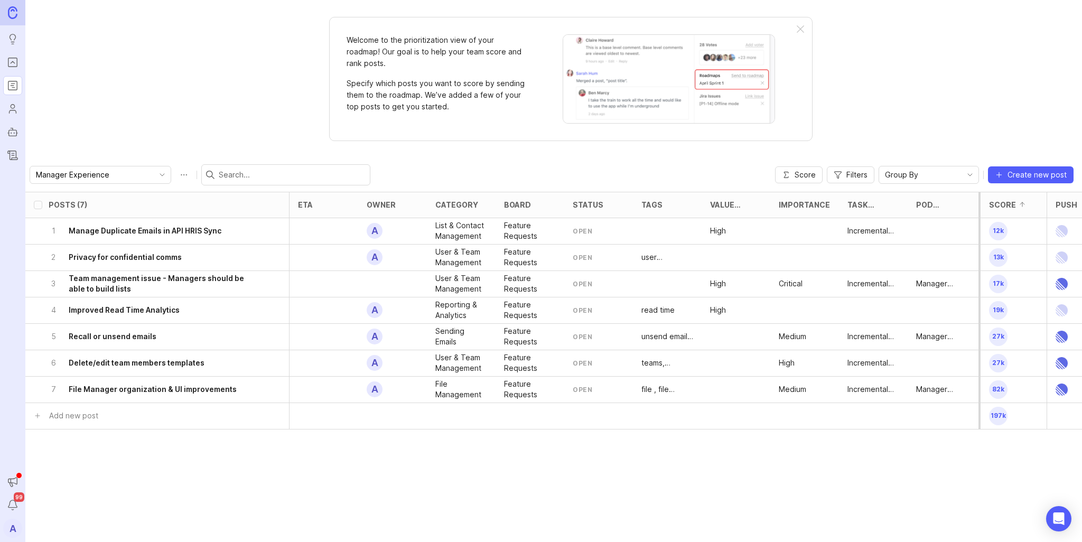
click at [175, 176] on button "Roadmap options" at bounding box center [183, 174] width 17 height 17
click at [175, 178] on button "Roadmap options" at bounding box center [183, 174] width 17 height 17
click at [447, 162] on div "Manager Experience Score Filters Group By Create new post" at bounding box center [553, 175] width 1056 height 34
click at [853, 172] on span "Filters" at bounding box center [856, 175] width 21 height 11
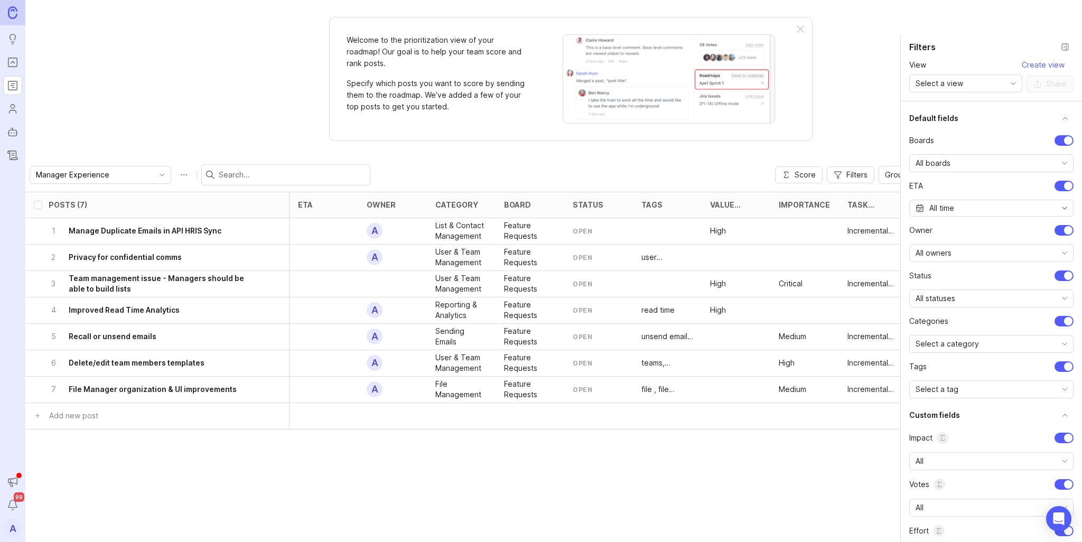
click at [813, 175] on span "Score" at bounding box center [804, 175] width 21 height 11
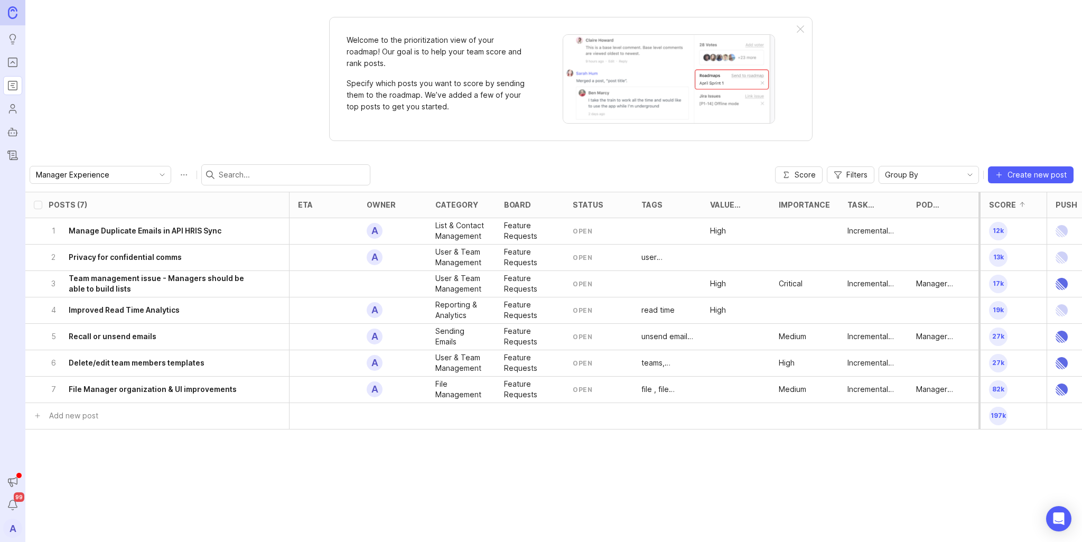
click at [930, 180] on div "Group By" at bounding box center [920, 174] width 82 height 17
click at [957, 108] on div "Welcome to the prioritization view of your roadmap! Our goal is to help your te…" at bounding box center [553, 271] width 1056 height 542
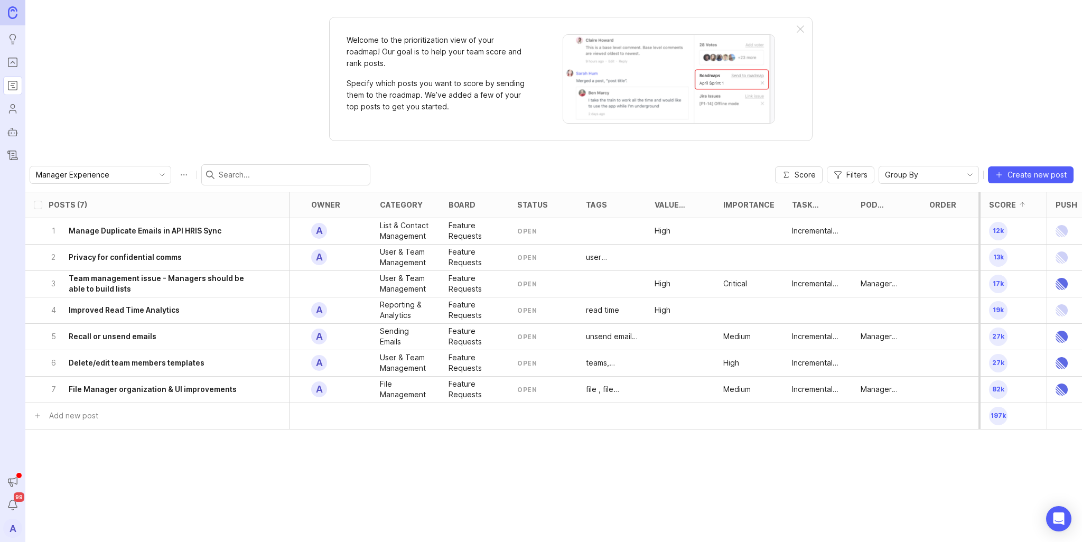
scroll to position [0, 275]
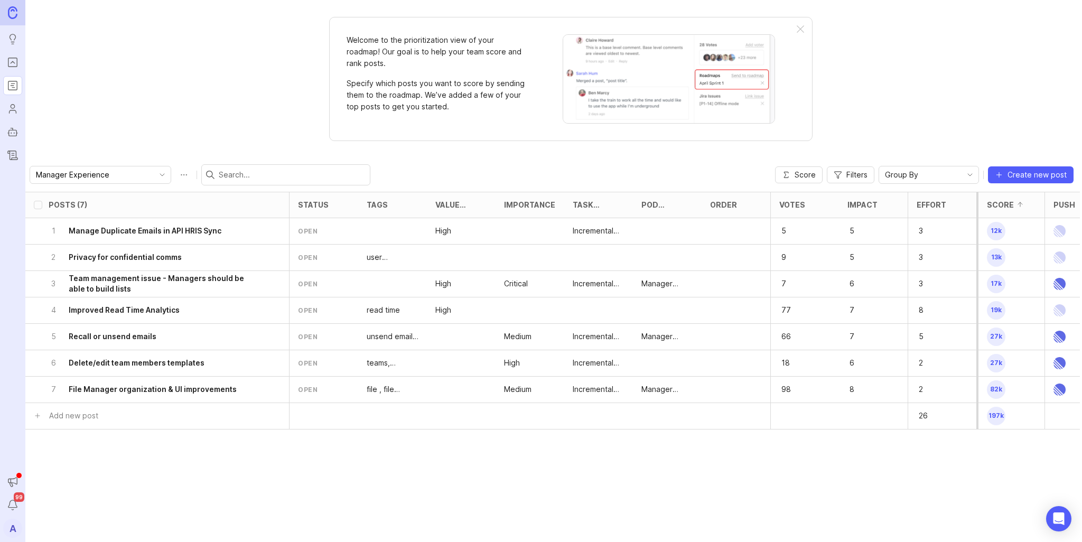
click at [670, 236] on div at bounding box center [667, 231] width 69 height 26
click at [168, 236] on div "1 Manage Duplicate Emails in API HRIS Sync" at bounding box center [154, 231] width 211 height 26
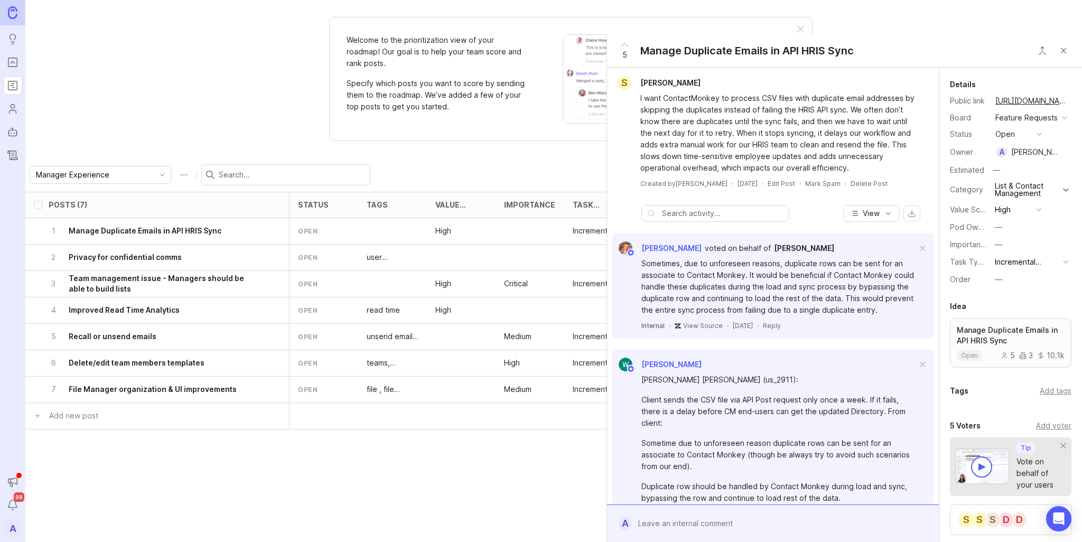
click at [997, 234] on div "—" at bounding box center [1018, 227] width 52 height 15
click at [996, 233] on div "—" at bounding box center [997, 227] width 7 height 12
drag, startPoint x: 1014, startPoint y: 300, endPoint x: 994, endPoint y: 298, distance: 19.7
click at [1014, 300] on Experience "Manager Experience" at bounding box center [1017, 296] width 53 height 20
click at [466, 482] on div "Posts (7) eta owner category board status tags Value Scale Importance Task Type…" at bounding box center [553, 367] width 1056 height 350
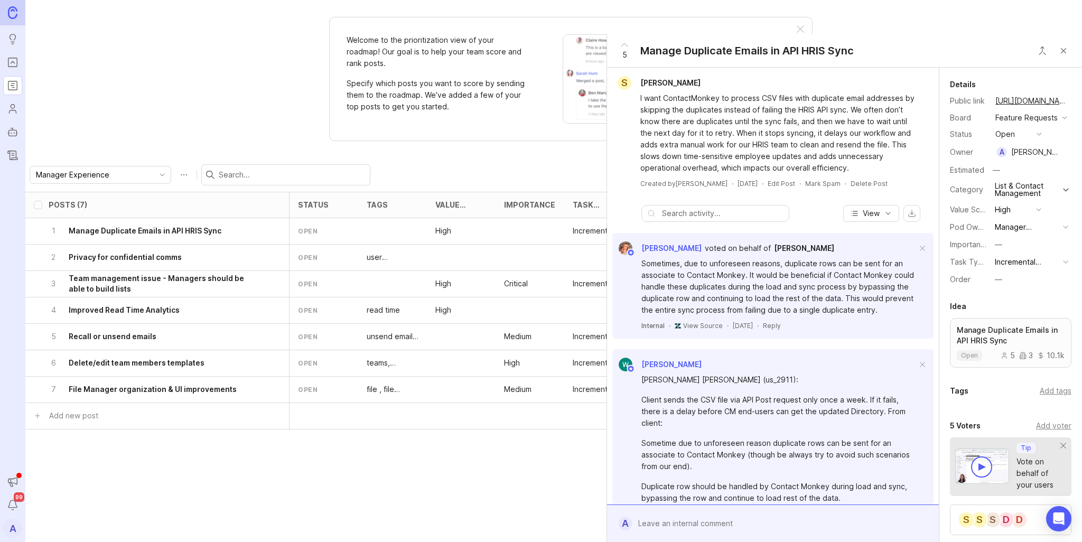
click at [1067, 47] on button "Close button" at bounding box center [1062, 50] width 21 height 21
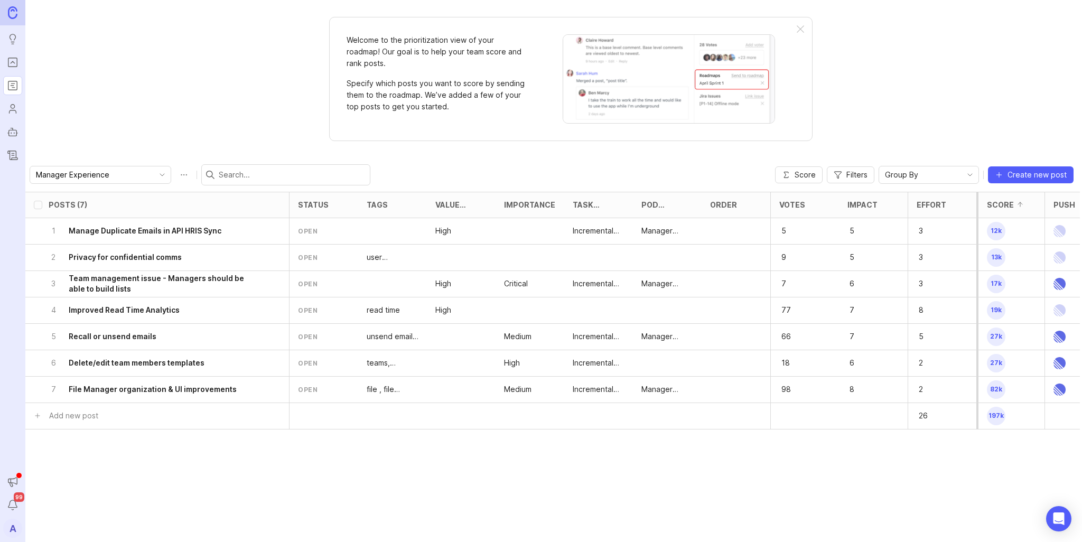
click at [158, 260] on h6 "Privacy for confidential comms" at bounding box center [125, 257] width 113 height 11
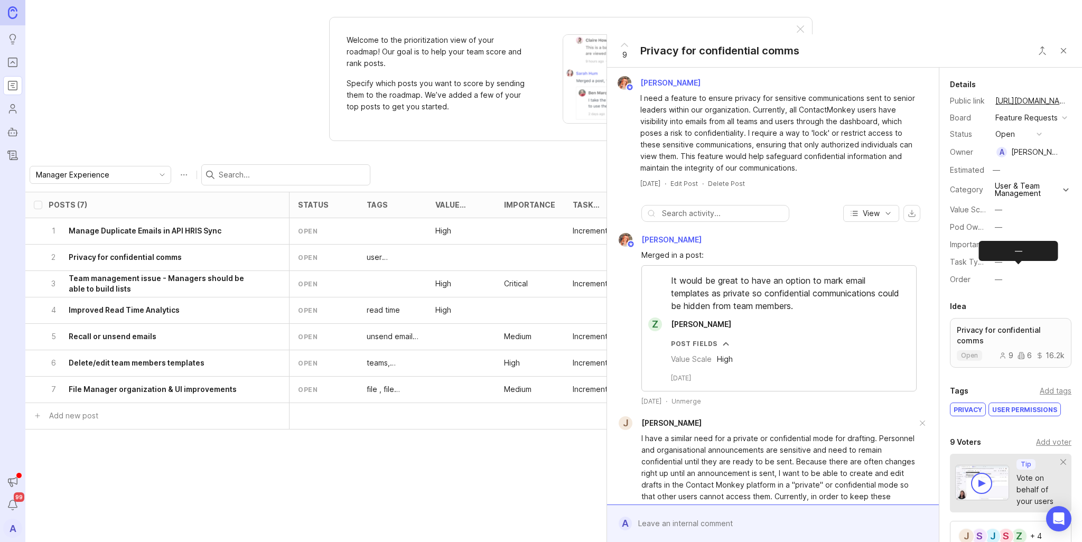
click at [1002, 269] on button "—" at bounding box center [1017, 262] width 53 height 14
click at [1009, 308] on Enhancement "Incremental Enhancement" at bounding box center [1017, 312] width 53 height 20
click at [1006, 234] on button "—" at bounding box center [1017, 227] width 53 height 14
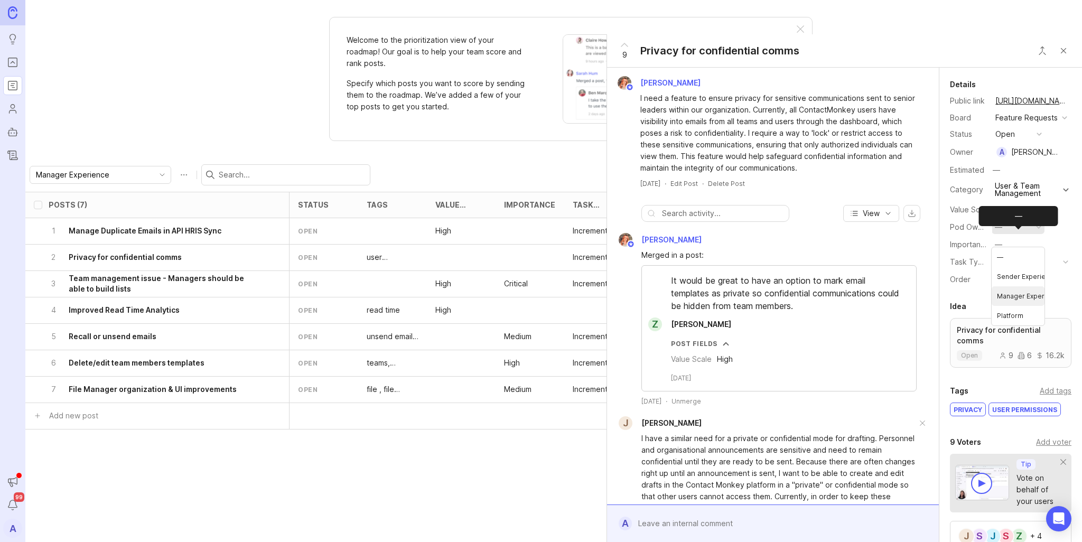
click at [1009, 298] on Experience "Manager Experience" at bounding box center [1017, 296] width 53 height 20
click at [522, 438] on div "Posts (7) eta owner category board status tags Value Scale Importance Task Type…" at bounding box center [415, 325] width 1329 height 266
click at [1068, 51] on button "Close button" at bounding box center [1062, 50] width 21 height 21
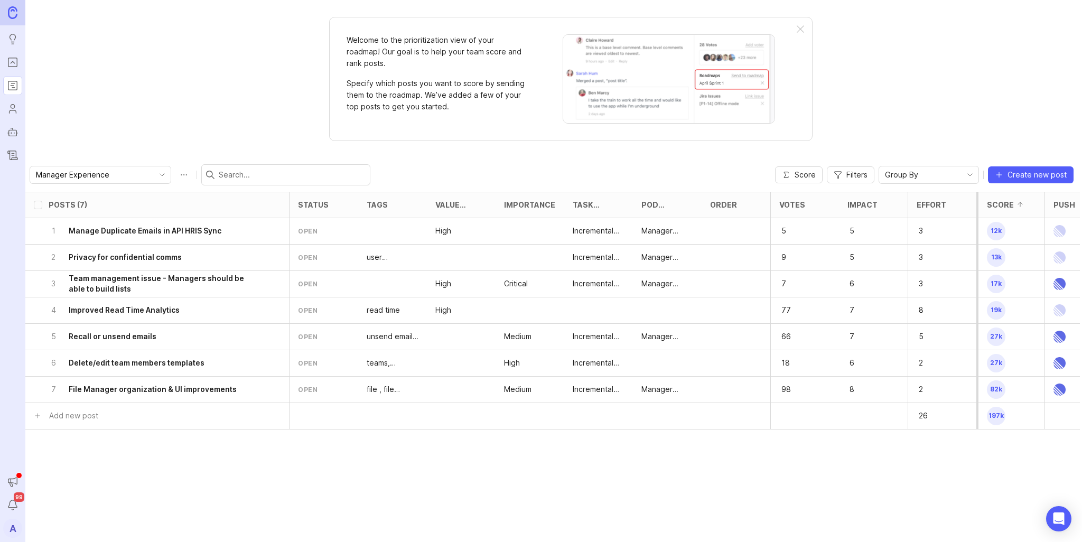
click at [643, 311] on div at bounding box center [667, 310] width 69 height 26
click at [138, 311] on h6 "Improved Read Time Analytics" at bounding box center [124, 310] width 111 height 11
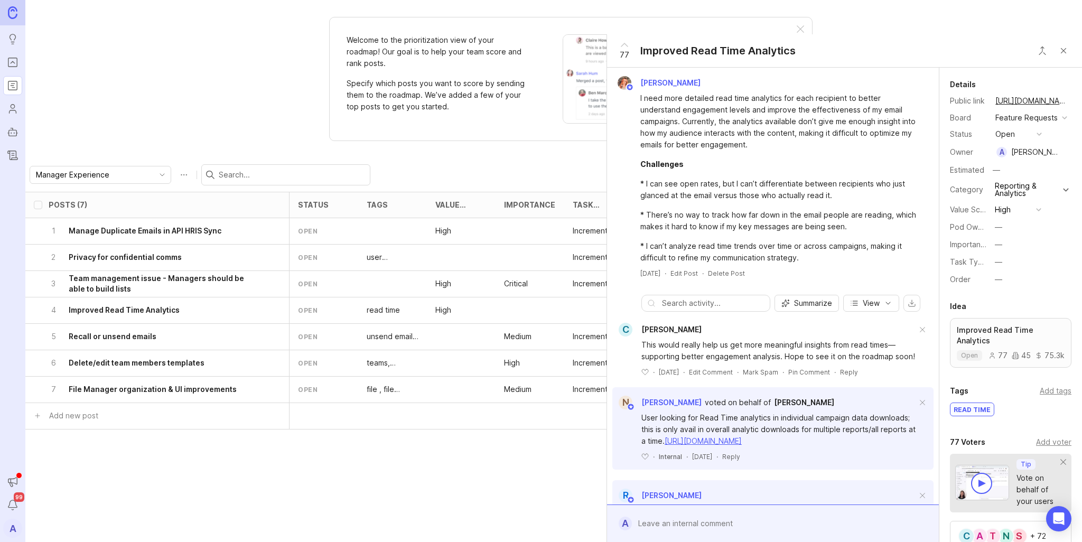
click at [998, 233] on div "—" at bounding box center [997, 227] width 7 height 12
click at [1012, 290] on Experience "Manager Experience" at bounding box center [1017, 296] width 53 height 20
click at [455, 457] on div "Posts (7) eta owner category board status tags Value Scale Importance Task Type…" at bounding box center [553, 367] width 1056 height 350
click at [1058, 55] on button "Close button" at bounding box center [1062, 50] width 21 height 21
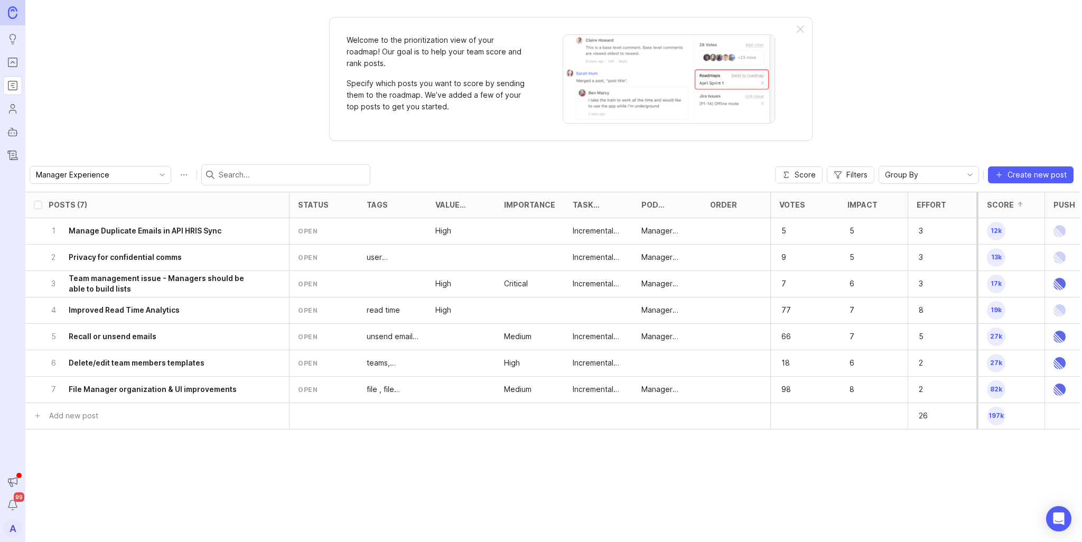
drag, startPoint x: 172, startPoint y: 229, endPoint x: 308, endPoint y: 190, distance: 141.9
click at [186, 239] on div "1 Manage Duplicate Emails in API HRIS Sync" at bounding box center [154, 231] width 211 height 26
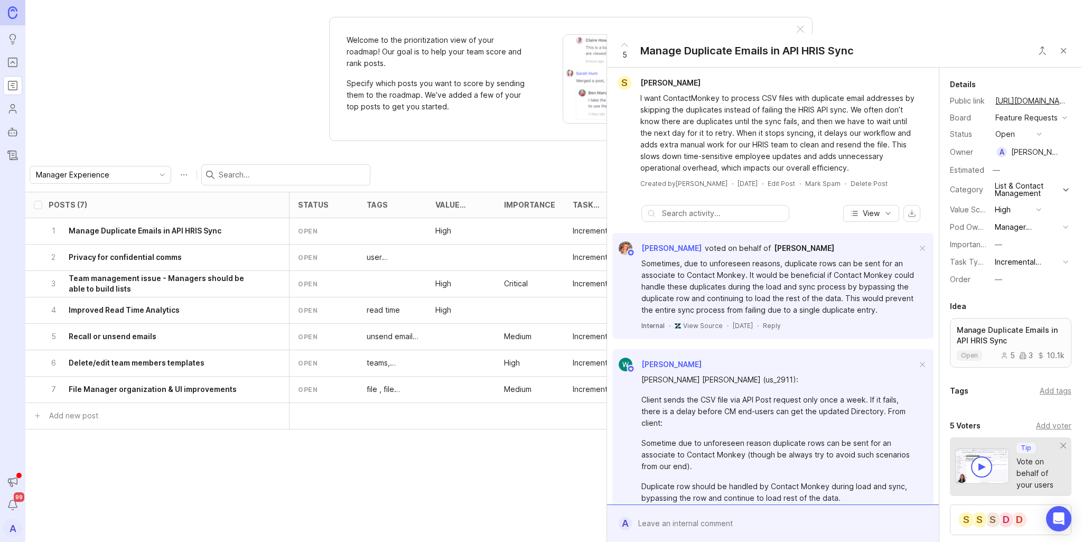
click at [1063, 51] on button "Close button" at bounding box center [1062, 50] width 21 height 21
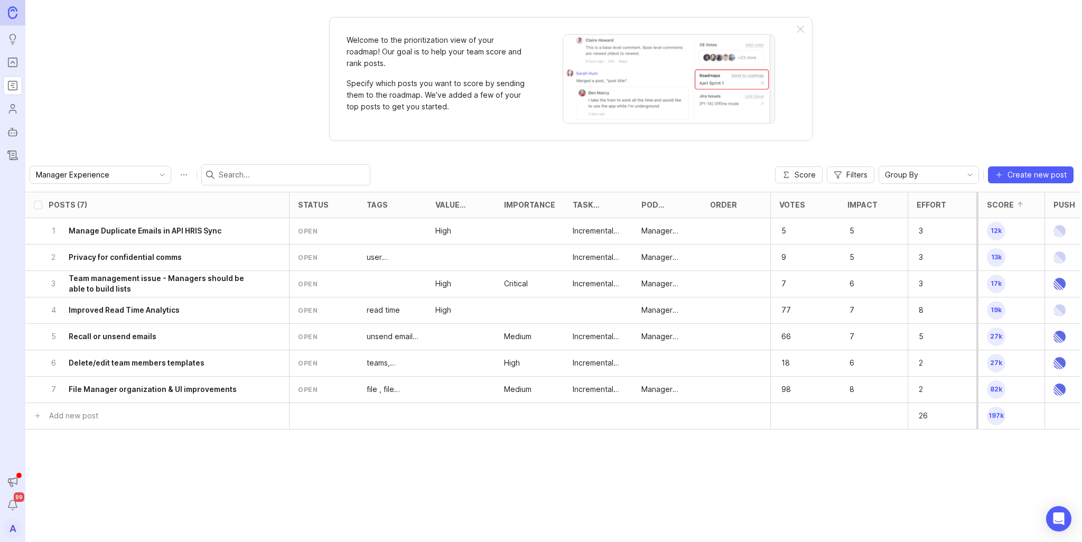
click at [1022, 206] on div at bounding box center [1019, 205] width 13 height 8
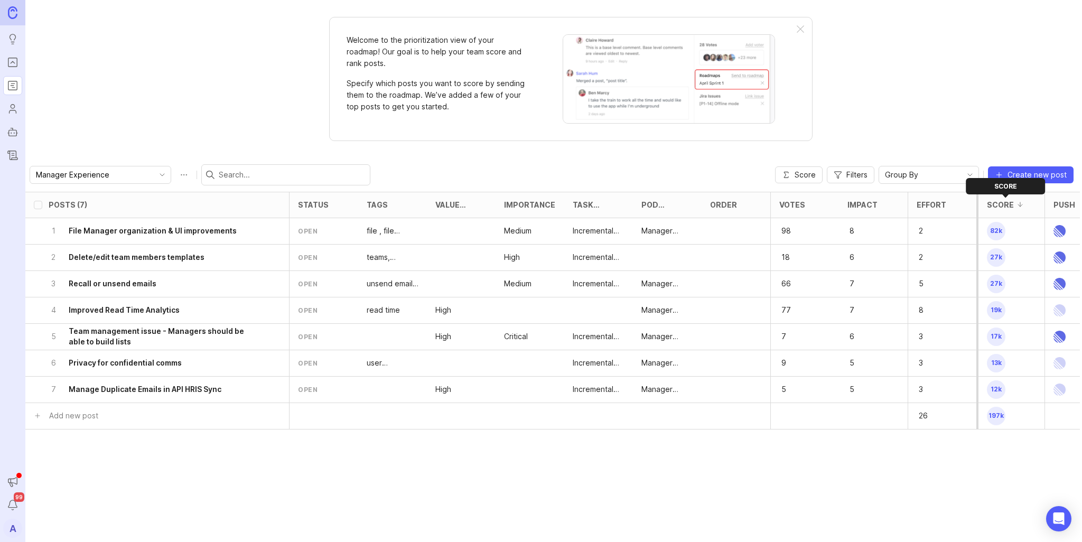
click at [1022, 206] on div at bounding box center [1019, 205] width 13 height 8
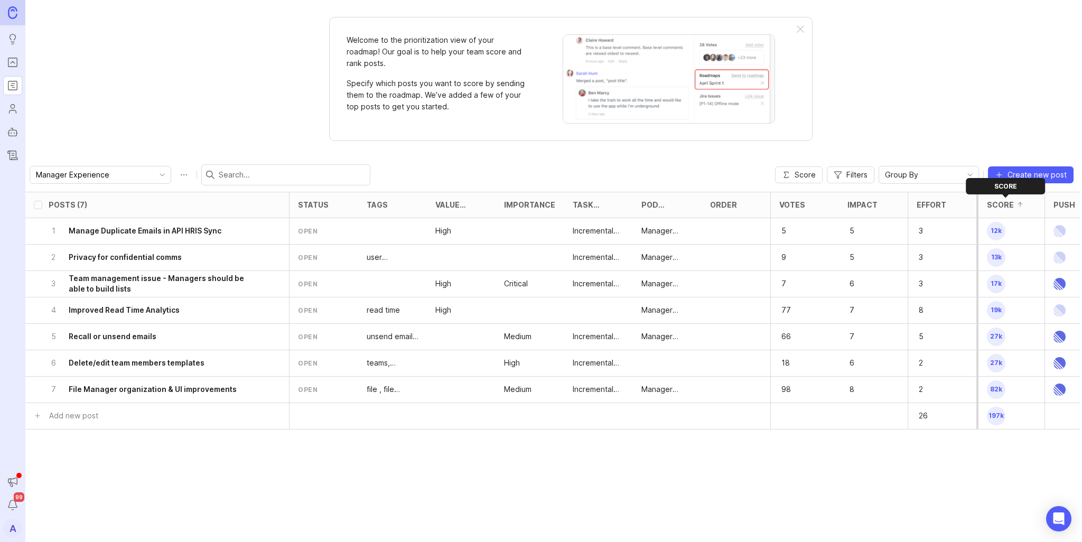
click at [1022, 206] on div at bounding box center [1019, 205] width 13 height 8
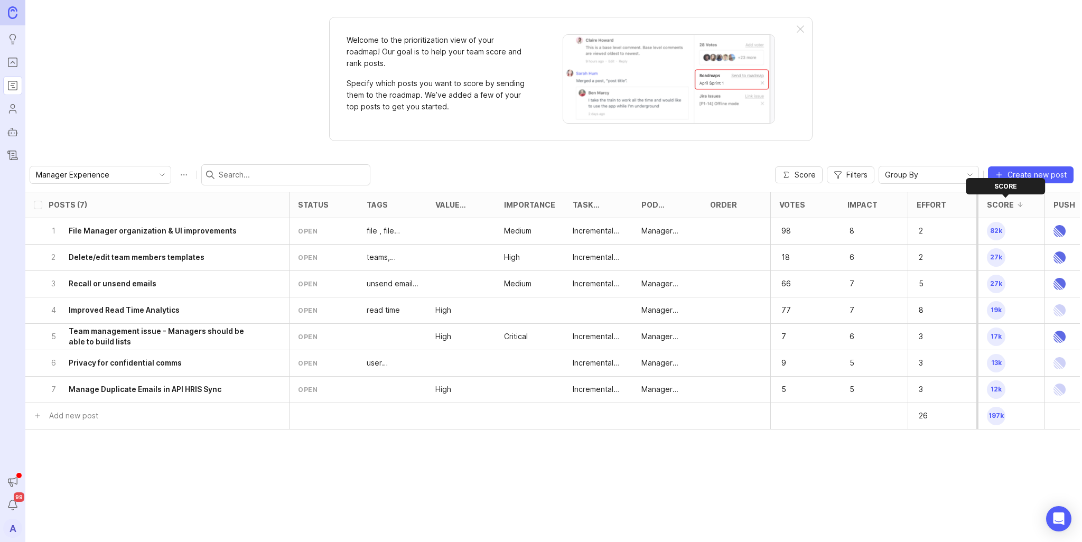
click at [1022, 206] on div at bounding box center [1019, 205] width 13 height 8
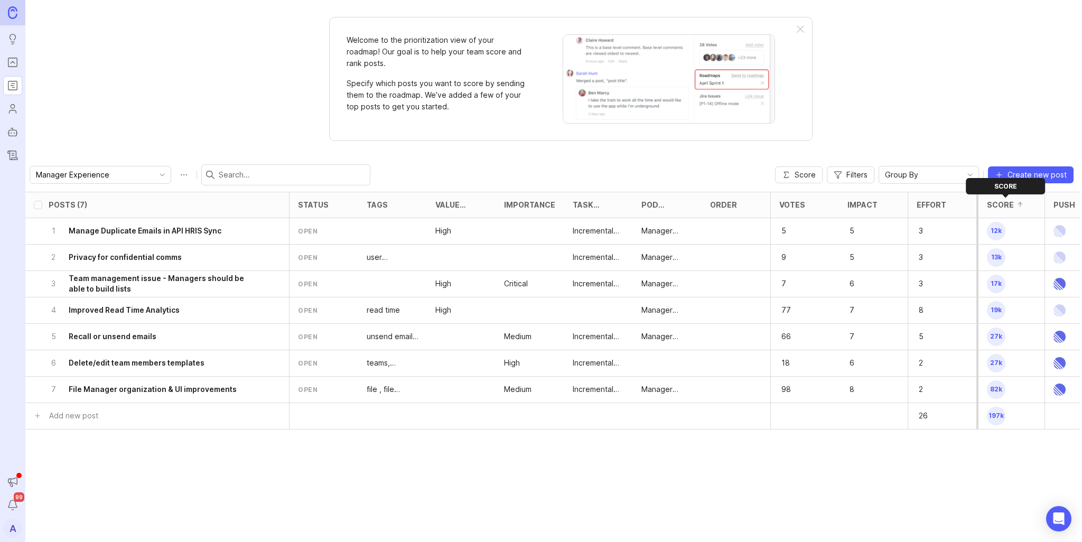
click at [1022, 206] on div at bounding box center [1019, 205] width 13 height 8
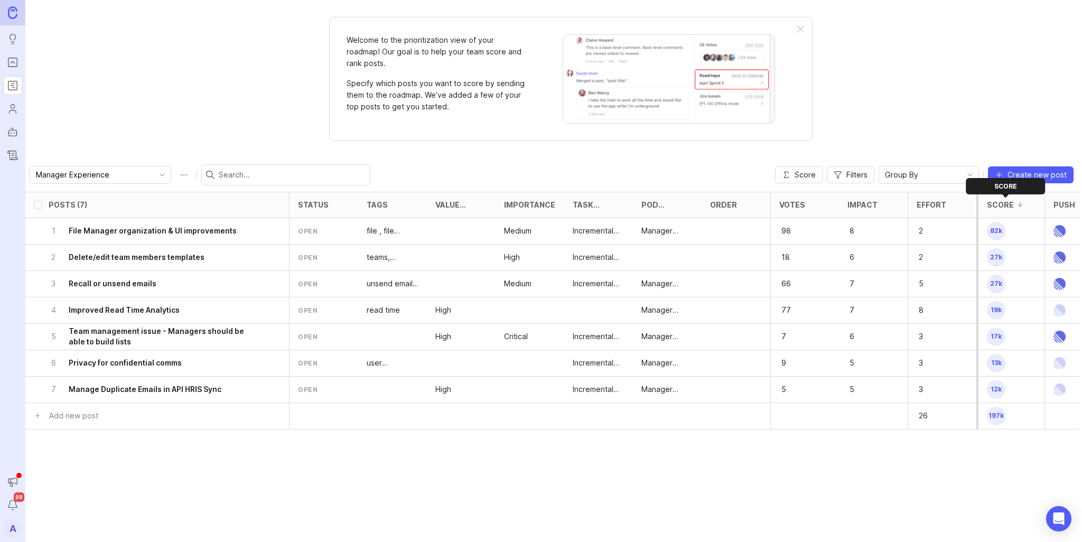
click at [1022, 206] on div at bounding box center [1019, 205] width 13 height 8
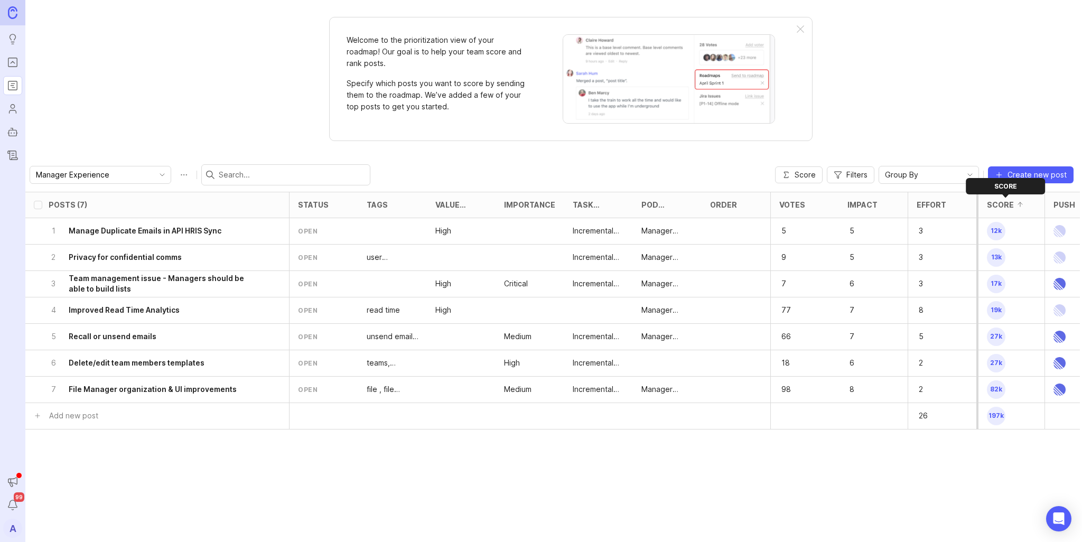
click at [1022, 206] on div at bounding box center [1019, 205] width 13 height 8
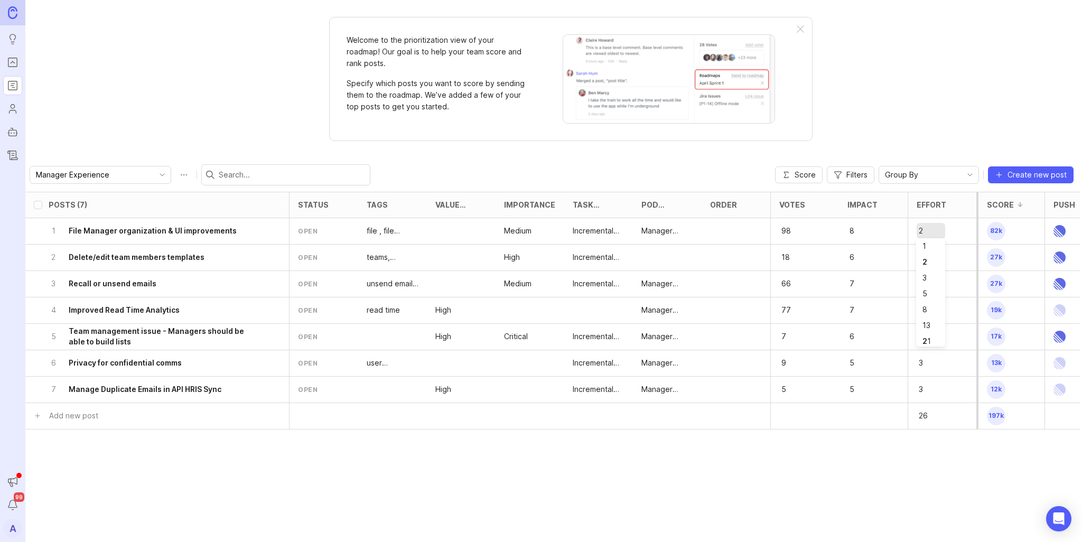
click at [927, 230] on input "2" at bounding box center [930, 231] width 24 height 12
click at [875, 502] on div "Posts (7) eta owner category board status tags Value Scale Importance Task Type…" at bounding box center [553, 367] width 1056 height 350
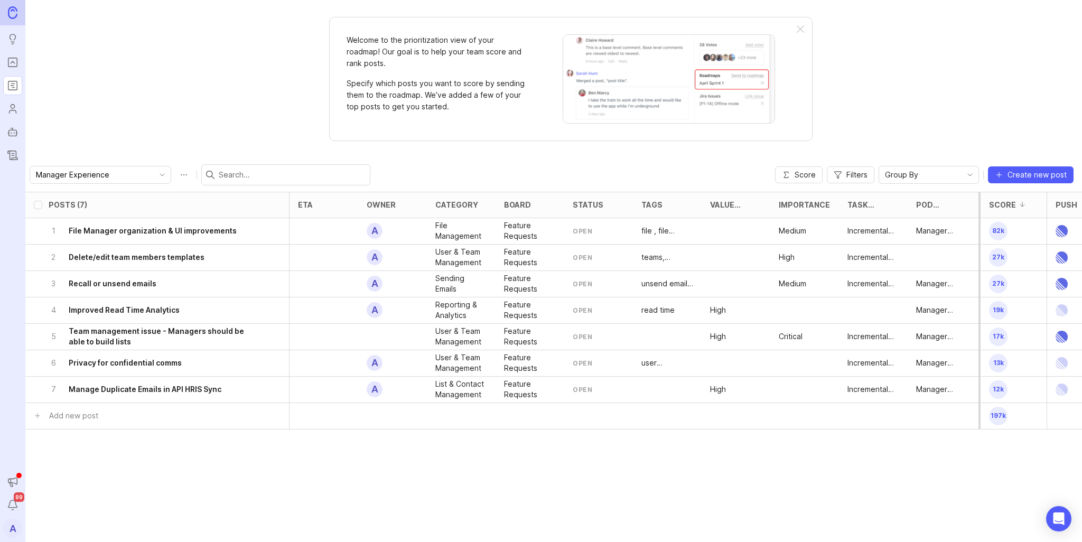
drag, startPoint x: 320, startPoint y: 220, endPoint x: 318, endPoint y: 230, distance: 9.6
click at [320, 222] on div at bounding box center [323, 231] width 69 height 26
click at [318, 233] on div at bounding box center [323, 231] width 69 height 26
click at [318, 198] on div "eta" at bounding box center [323, 204] width 69 height 25
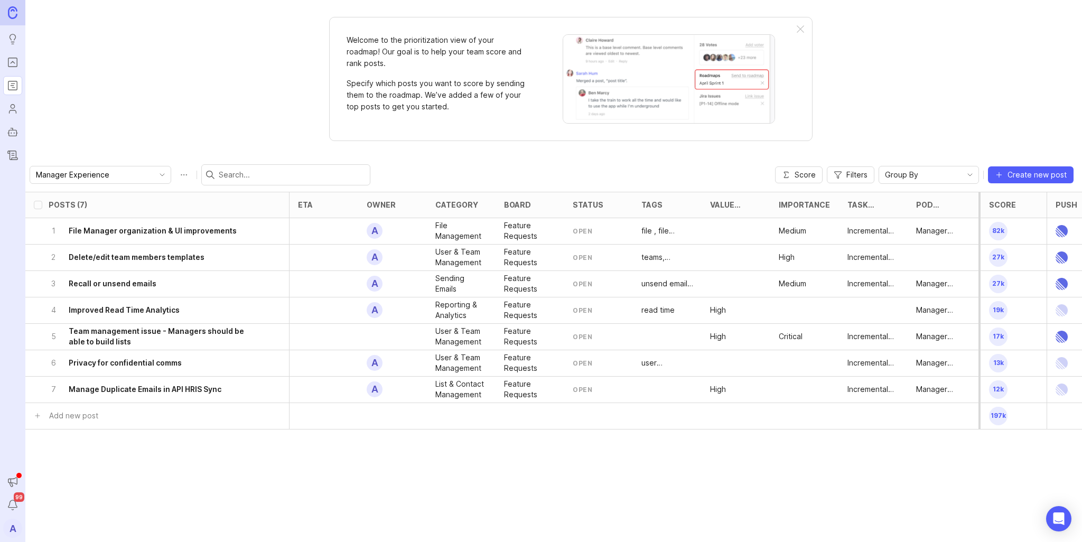
click at [325, 208] on div "eta" at bounding box center [323, 204] width 69 height 25
click at [320, 236] on div at bounding box center [323, 231] width 69 height 26
click at [318, 232] on div at bounding box center [323, 231] width 69 height 26
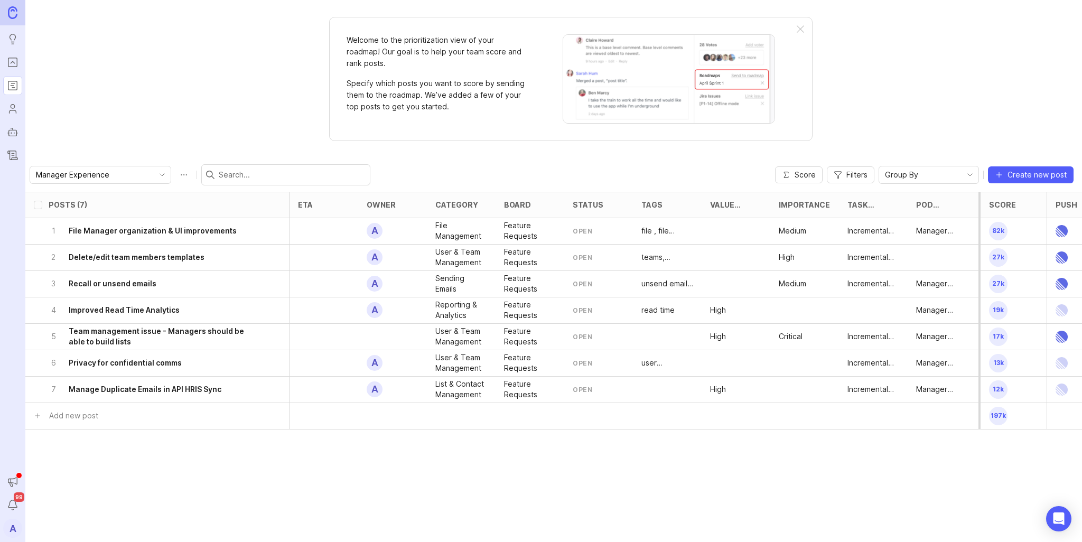
click at [318, 232] on div at bounding box center [323, 231] width 69 height 26
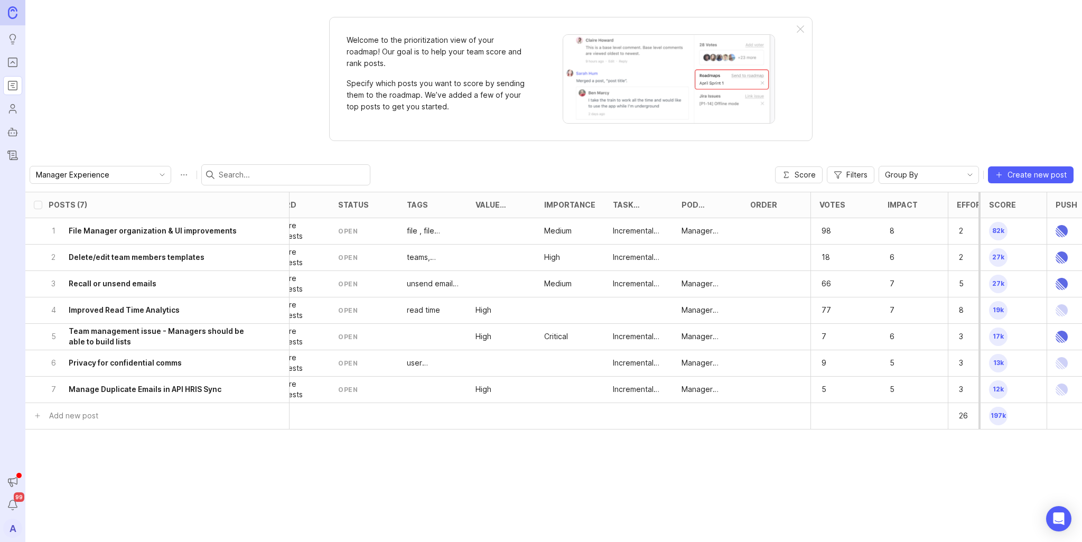
scroll to position [0, 275]
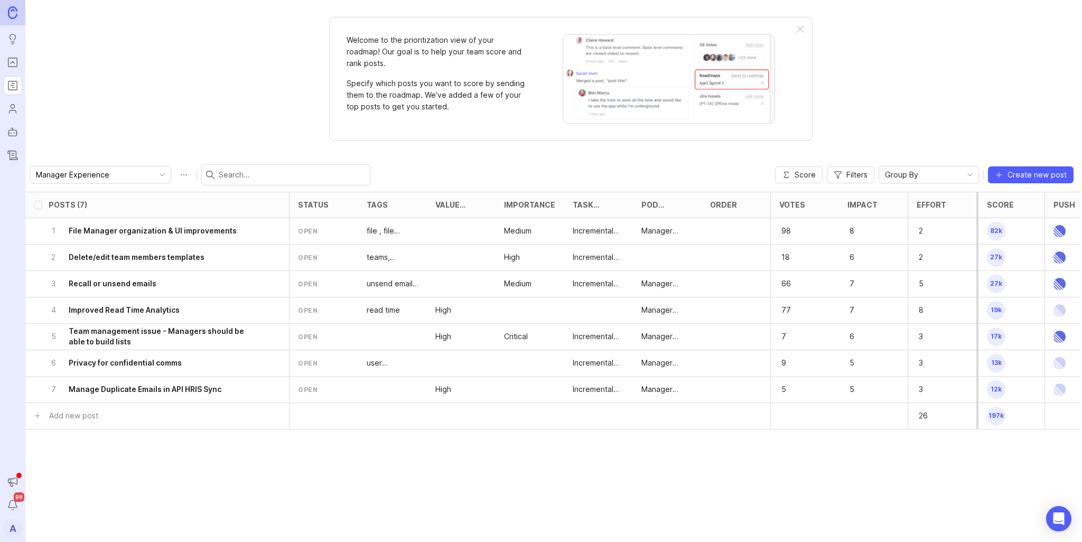
click at [741, 234] on div at bounding box center [735, 231] width 69 height 26
click at [733, 232] on div at bounding box center [735, 231] width 69 height 26
click at [723, 239] on div at bounding box center [735, 231] width 69 height 26
click at [724, 239] on div at bounding box center [735, 231] width 69 height 26
click at [725, 239] on div at bounding box center [735, 231] width 69 height 26
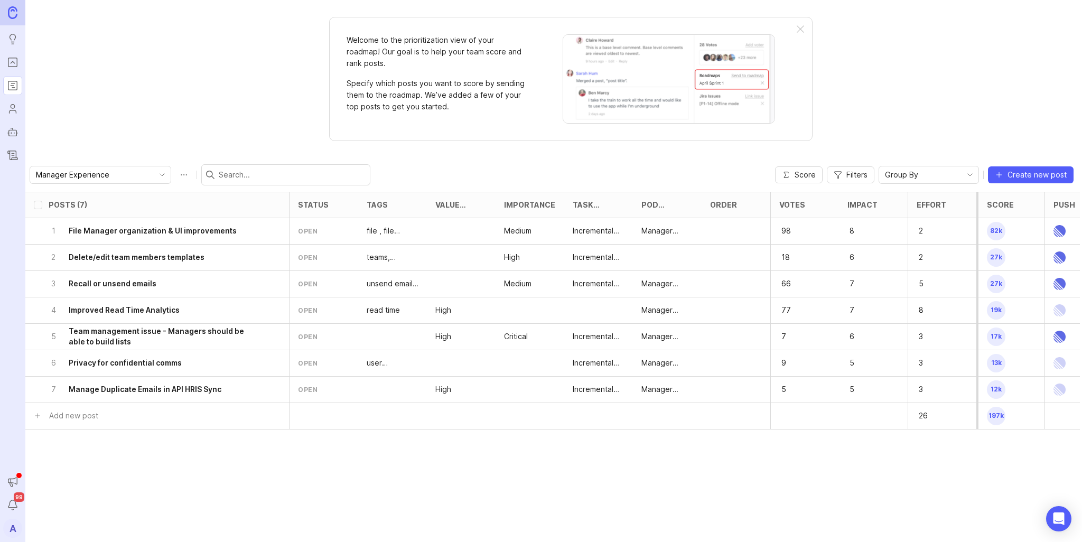
click at [190, 225] on h6 "File Manager organization & UI improvements" at bounding box center [153, 230] width 168 height 11
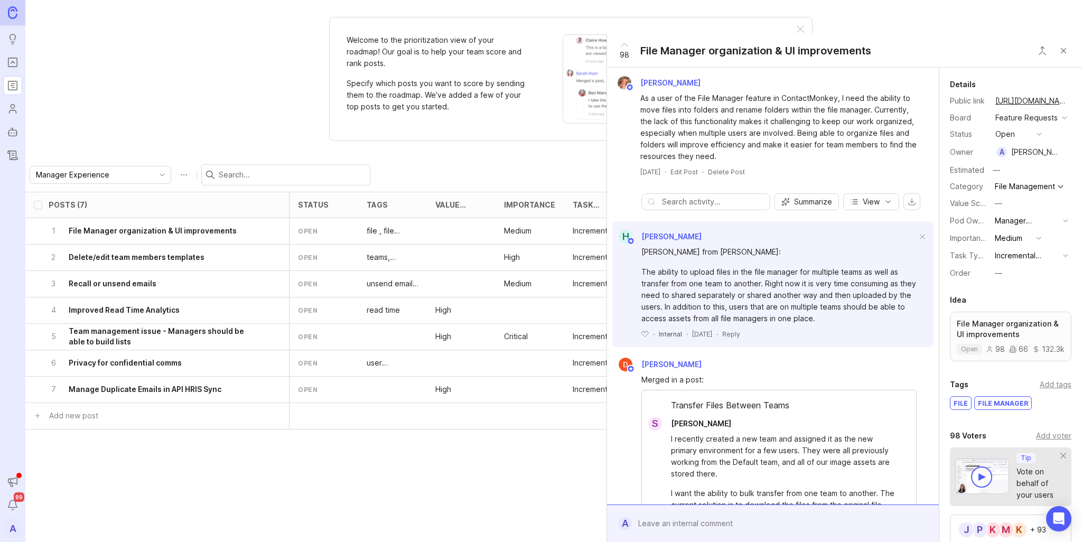
click at [1004, 280] on button "—" at bounding box center [1017, 273] width 53 height 14
click at [1010, 331] on li "Now" at bounding box center [1017, 329] width 53 height 20
click at [484, 483] on div "Posts (7) eta owner category board status tags Value Scale Importance Task Type…" at bounding box center [553, 367] width 1056 height 350
click at [518, 469] on div "Posts (7) eta owner category board status tags Value Scale Importance Task Type…" at bounding box center [553, 367] width 1056 height 350
click at [1017, 280] on button "Now" at bounding box center [1017, 273] width 53 height 14
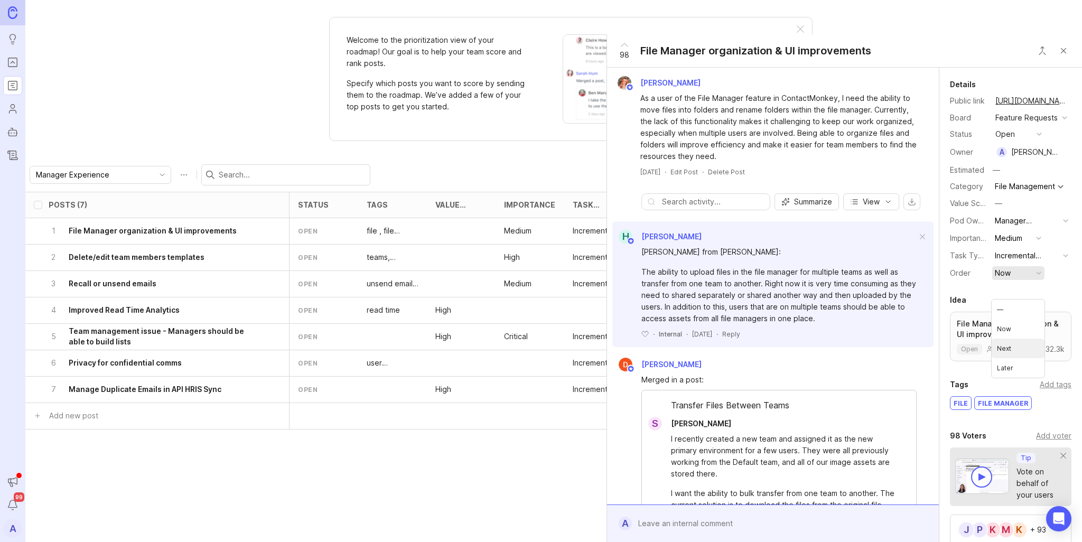
click at [1004, 339] on li "Next" at bounding box center [1017, 349] width 53 height 20
click at [1066, 56] on button "Close button" at bounding box center [1062, 50] width 21 height 21
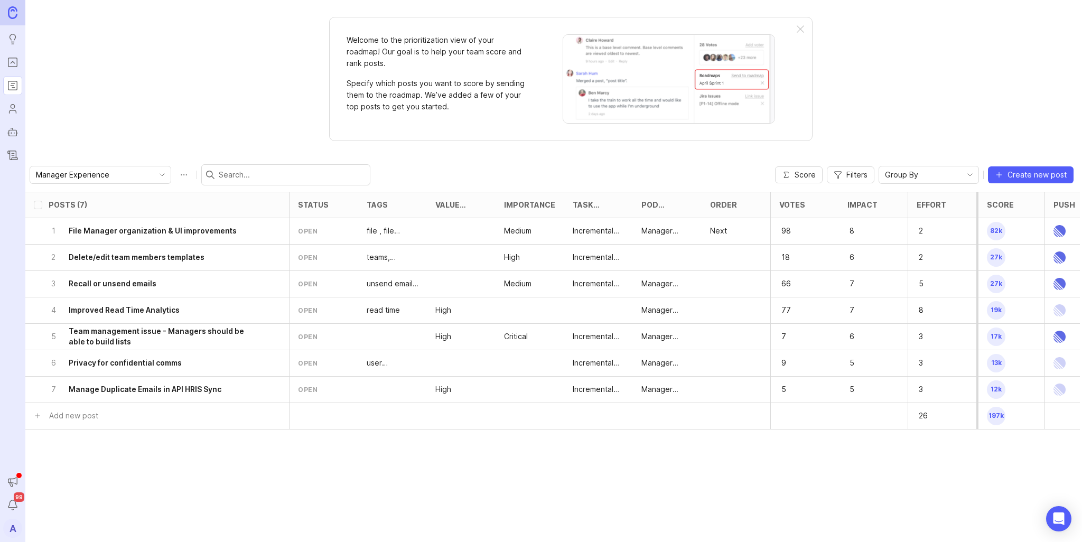
click at [720, 284] on div at bounding box center [735, 284] width 69 height 26
click at [719, 283] on div at bounding box center [735, 284] width 69 height 26
click at [718, 283] on div at bounding box center [735, 284] width 69 height 26
click at [131, 281] on h6 "Recall or unsend emails" at bounding box center [113, 283] width 88 height 11
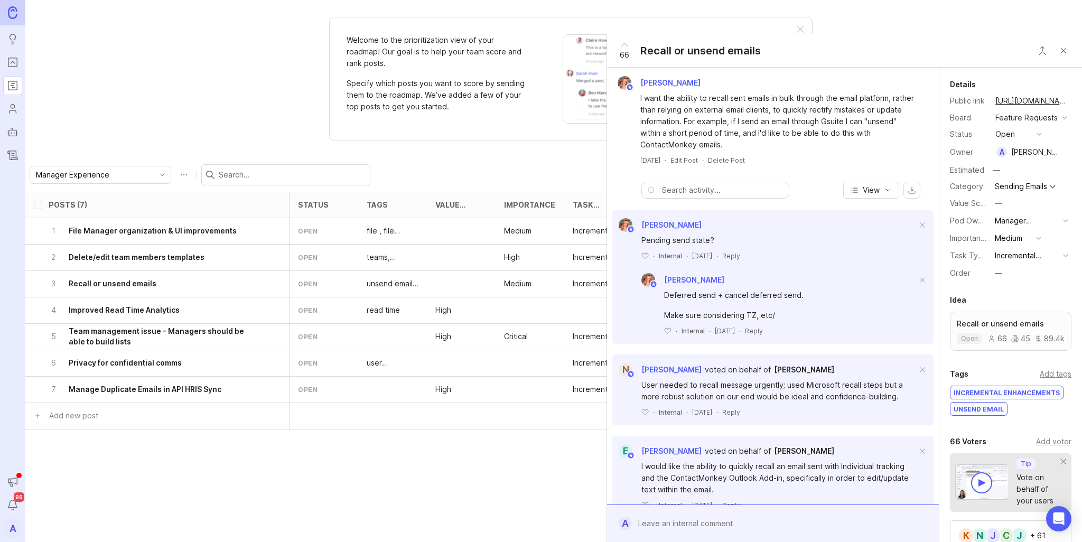
click at [999, 279] on div "—" at bounding box center [997, 273] width 7 height 12
click at [1003, 321] on li "Now" at bounding box center [1017, 323] width 53 height 20
click at [571, 439] on div "Posts (7) eta owner category board status tags Value Scale Importance Task Type…" at bounding box center [415, 325] width 1329 height 266
drag, startPoint x: 576, startPoint y: 456, endPoint x: 583, endPoint y: 450, distance: 8.7
click at [576, 455] on div "Posts (7) eta owner category board status tags Value Scale Importance Task Type…" at bounding box center [553, 367] width 1056 height 350
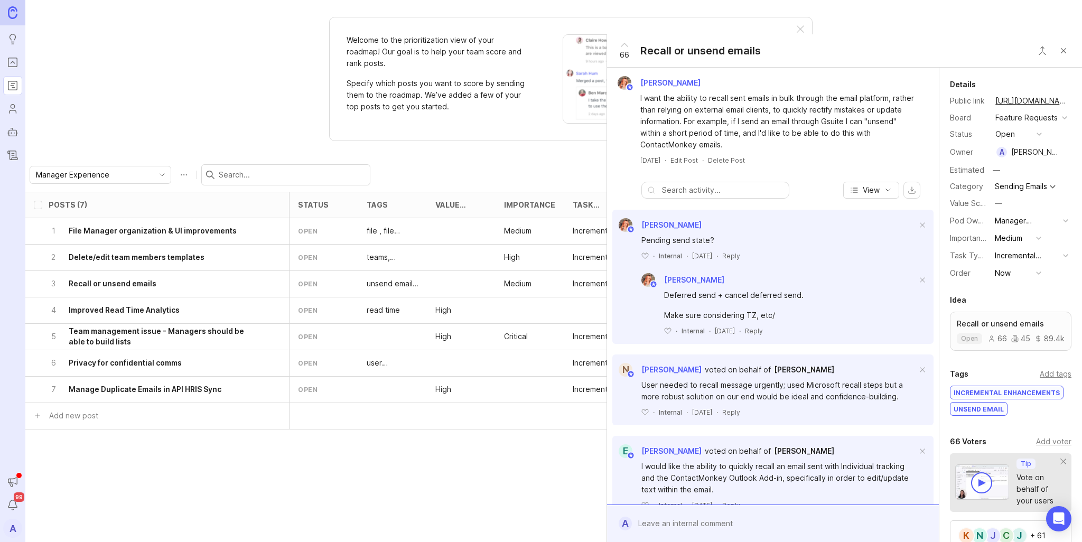
click at [1069, 53] on button "Close button" at bounding box center [1062, 50] width 21 height 21
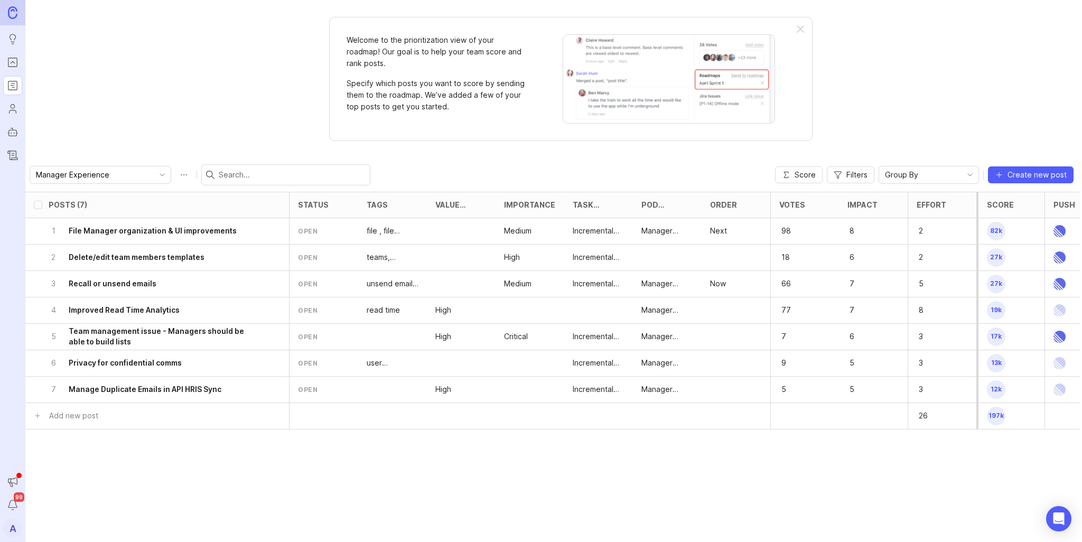
click at [744, 208] on div at bounding box center [743, 205] width 13 height 8
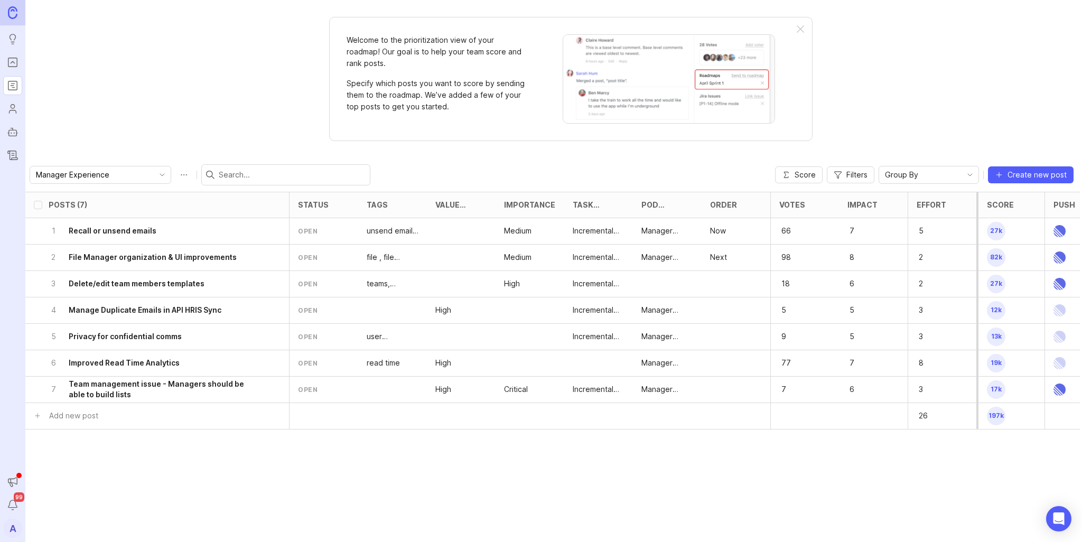
drag, startPoint x: 173, startPoint y: 281, endPoint x: 184, endPoint y: 315, distance: 35.6
click at [184, 315] on ul "1 Recall or unsend emails A Sending Emails Feature Requests open unsend email, …" at bounding box center [415, 310] width 1329 height 185
drag, startPoint x: 650, startPoint y: 283, endPoint x: 642, endPoint y: 283, distance: 7.9
click at [651, 283] on div at bounding box center [667, 284] width 69 height 26
click at [162, 278] on h6 "Delete/edit team members templates" at bounding box center [137, 283] width 136 height 11
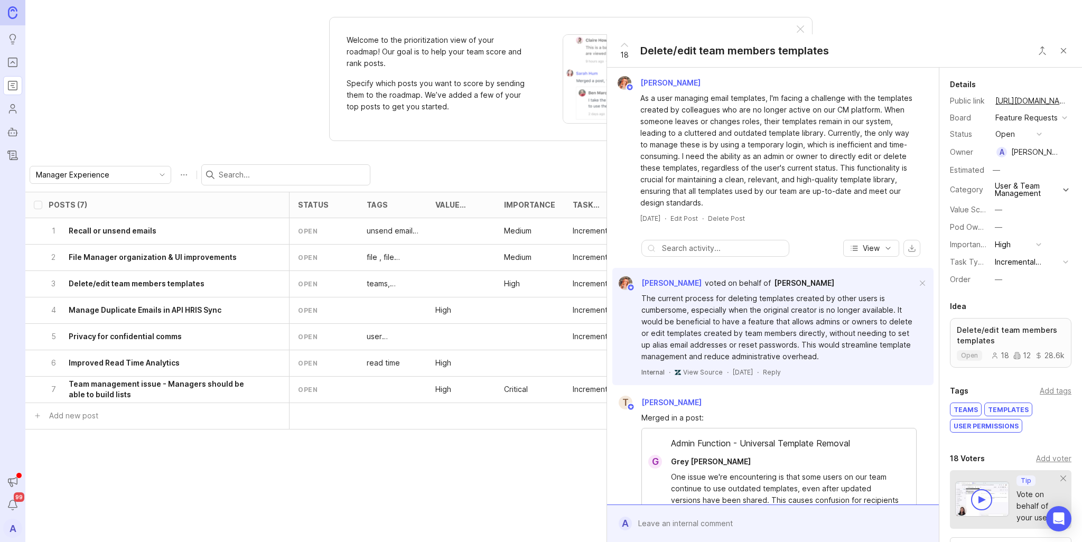
click at [999, 215] on div "—" at bounding box center [997, 210] width 7 height 12
click at [1001, 215] on div "—" at bounding box center [997, 210] width 7 height 12
click at [1005, 234] on button "—" at bounding box center [1017, 227] width 53 height 14
click at [1014, 293] on Experience "Manager Experience" at bounding box center [1017, 296] width 53 height 20
click at [437, 459] on div "Posts (7) eta owner category board status tags Value Scale Importance Task Type…" at bounding box center [553, 367] width 1056 height 350
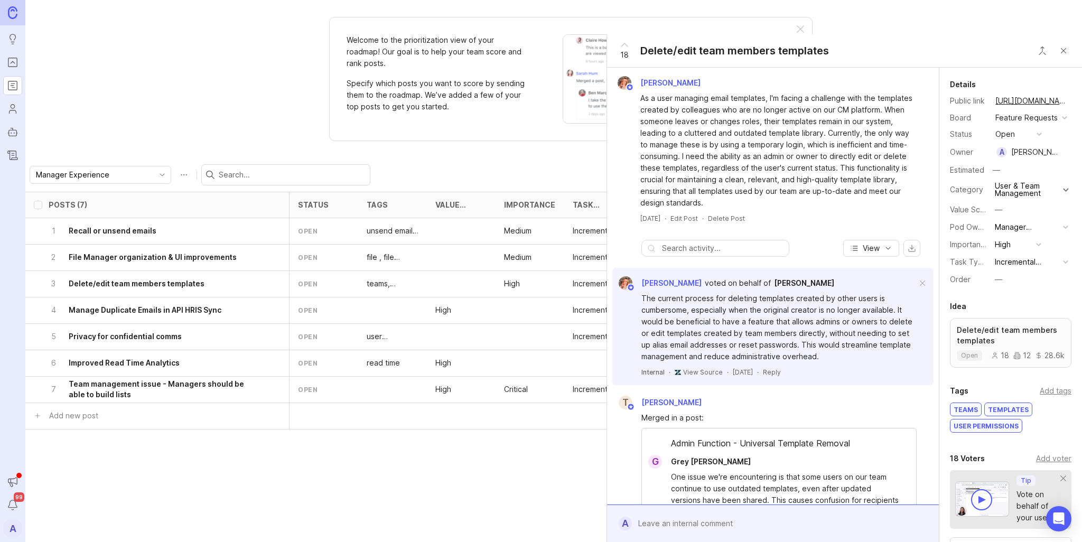
click at [1071, 51] on button "Close button" at bounding box center [1062, 50] width 21 height 21
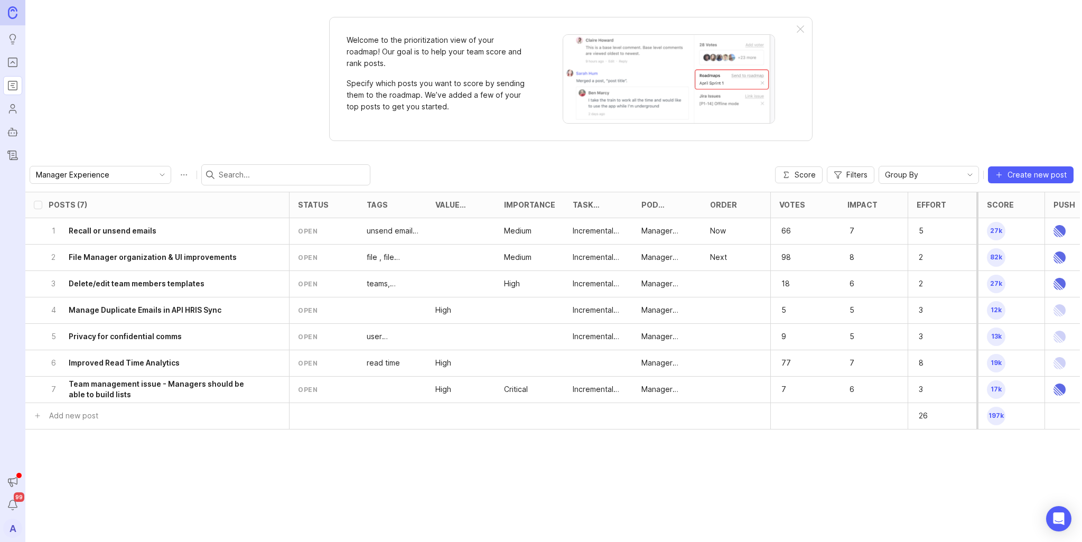
click at [36, 257] on input "select post" at bounding box center [38, 257] width 8 height 8
checkbox input "true"
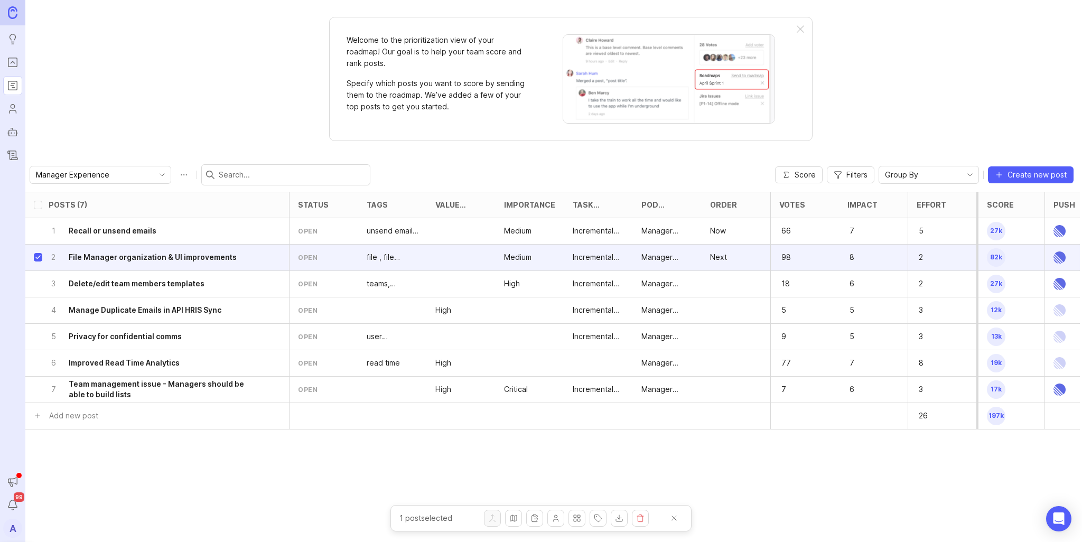
click at [36, 280] on input "select post" at bounding box center [38, 283] width 8 height 8
checkbox input "true"
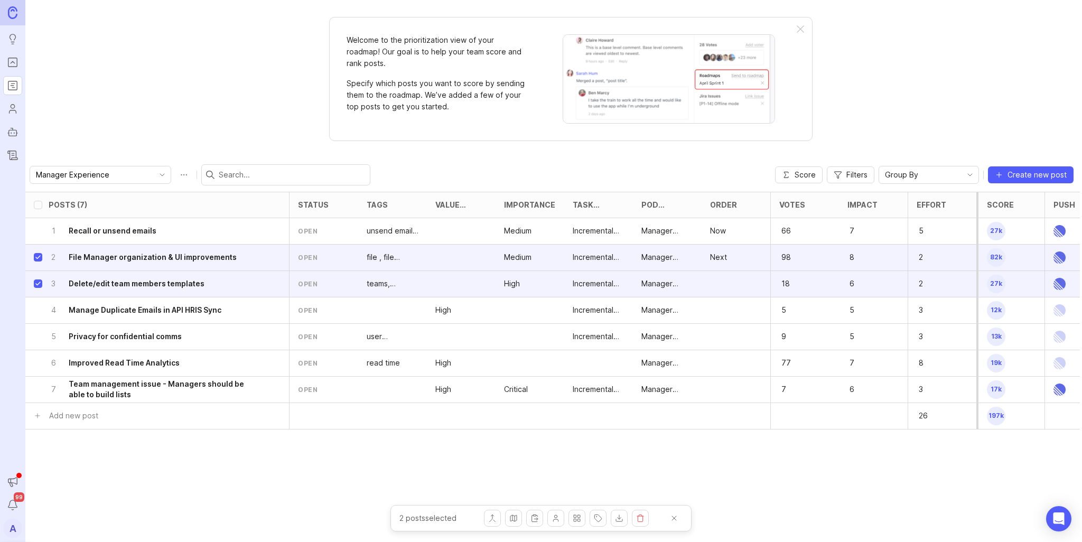
click at [573, 520] on button "Change category" at bounding box center [576, 518] width 17 height 17
click at [598, 519] on button "Add tags" at bounding box center [597, 518] width 17 height 17
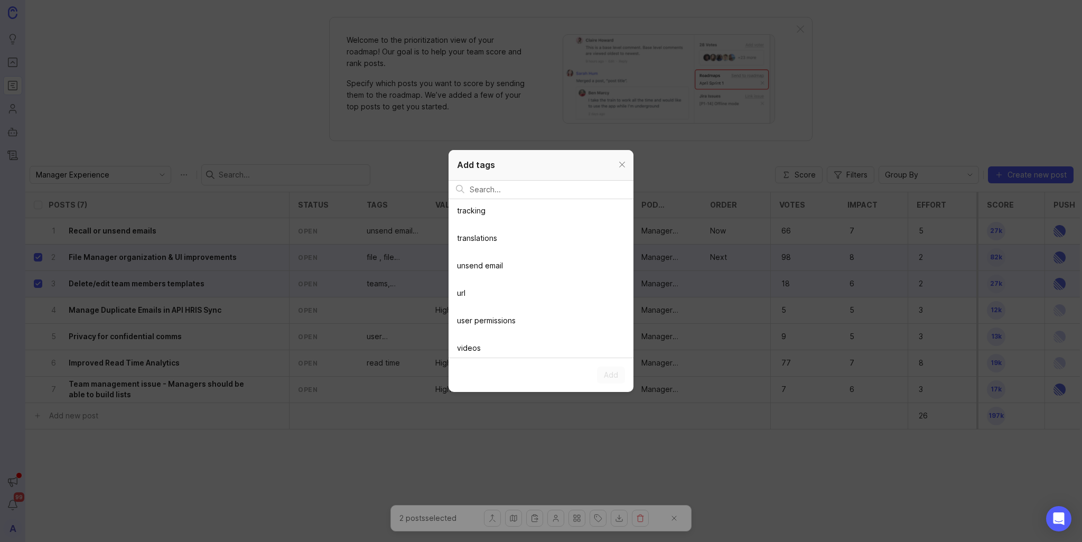
scroll to position [2862, 0]
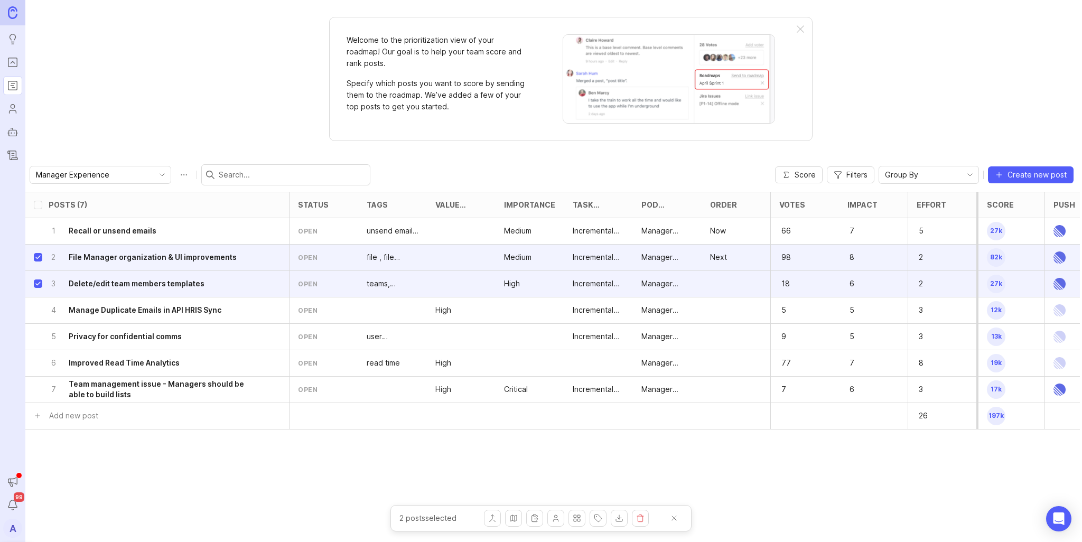
click at [559, 522] on button "Change owner" at bounding box center [555, 518] width 17 height 17
click at [520, 515] on button "Add to roadmap" at bounding box center [513, 518] width 17 height 17
click at [36, 256] on input "select post" at bounding box center [38, 257] width 8 height 8
checkbox input "false"
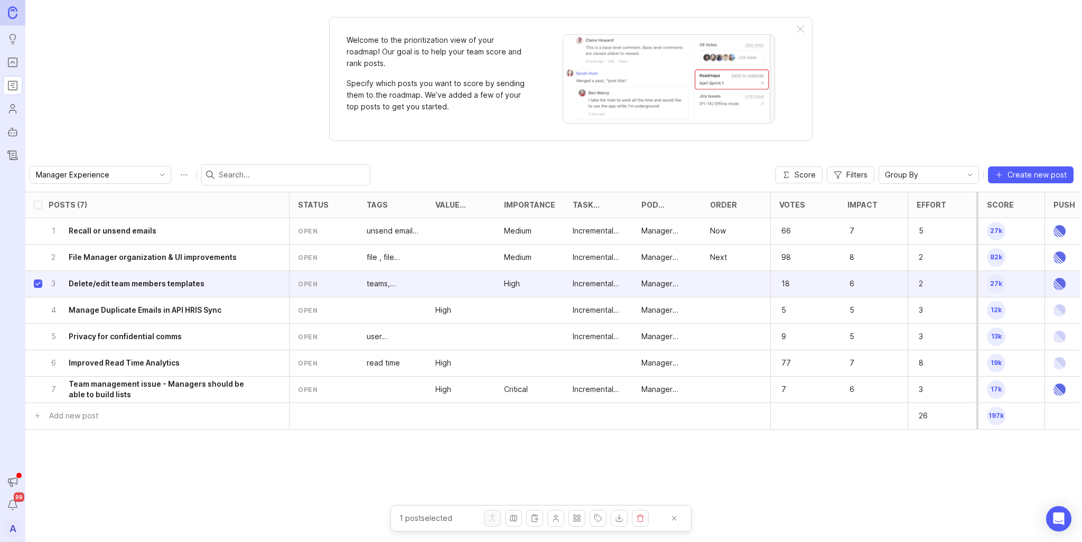
click at [36, 286] on input "select post" at bounding box center [38, 283] width 8 height 8
checkbox input "false"
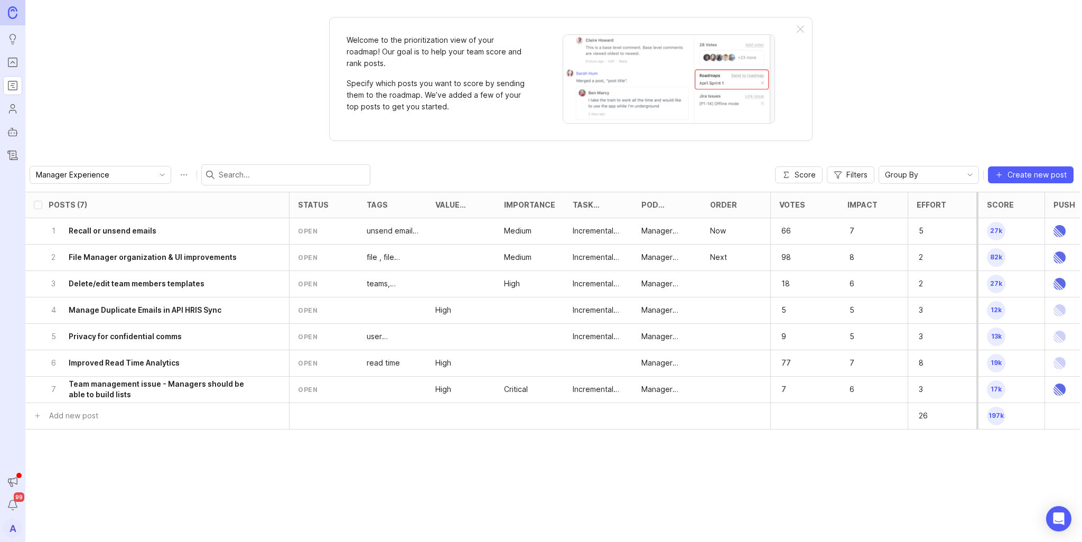
click at [171, 240] on div "1 Recall or unsend emails" at bounding box center [154, 231] width 211 height 26
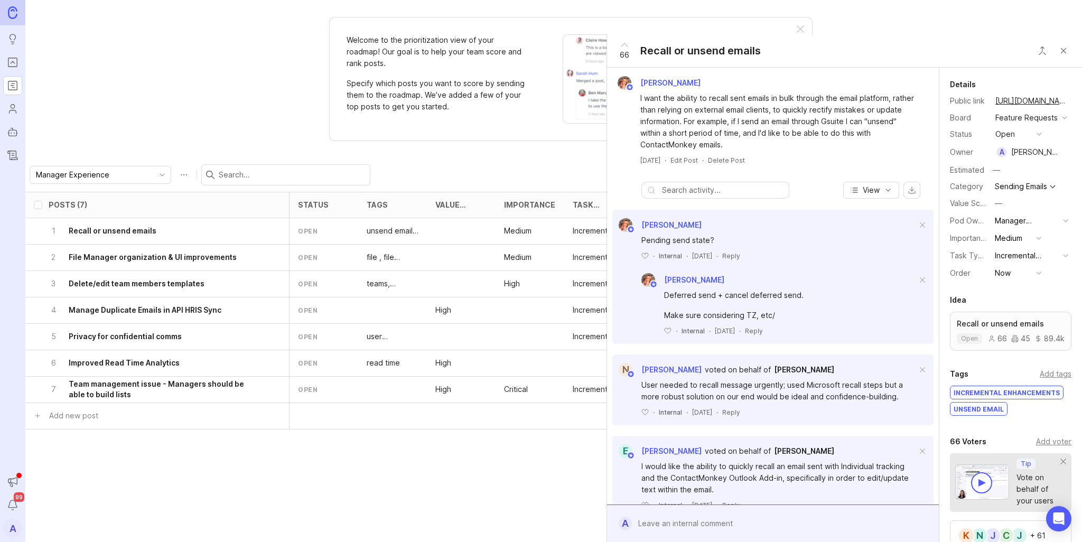
click at [1062, 50] on button "Close button" at bounding box center [1062, 50] width 21 height 21
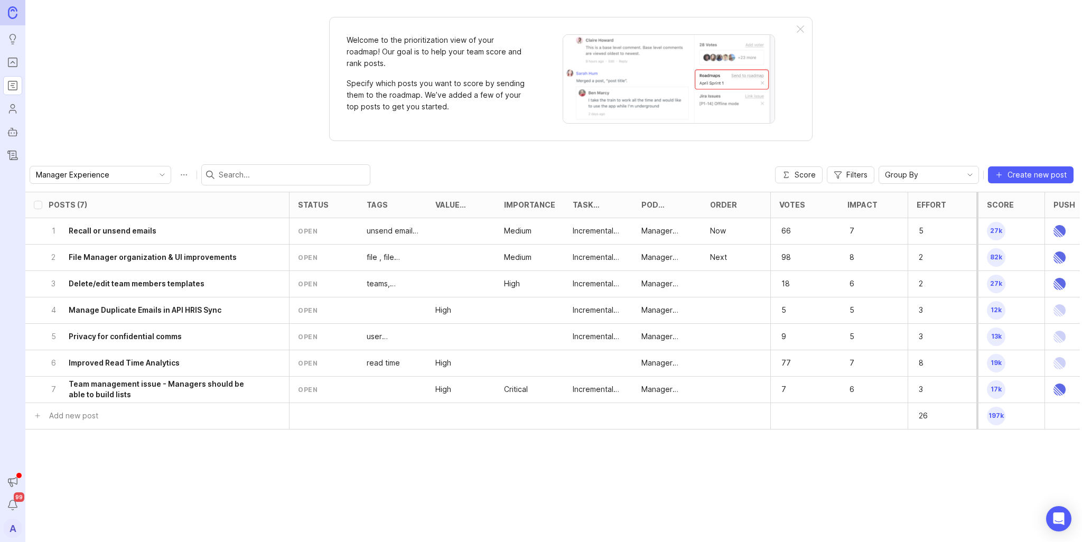
click at [726, 288] on div at bounding box center [735, 284] width 69 height 26
click at [723, 282] on div at bounding box center [735, 284] width 69 height 26
click at [35, 283] on input "select post" at bounding box center [38, 283] width 8 height 8
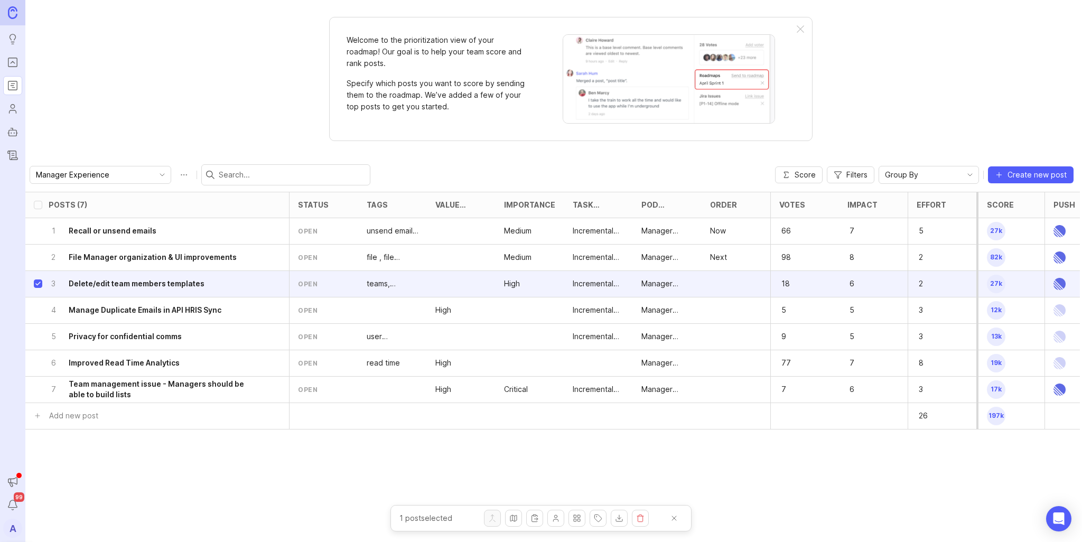
click at [35, 283] on input "select post" at bounding box center [38, 283] width 8 height 8
checkbox input "false"
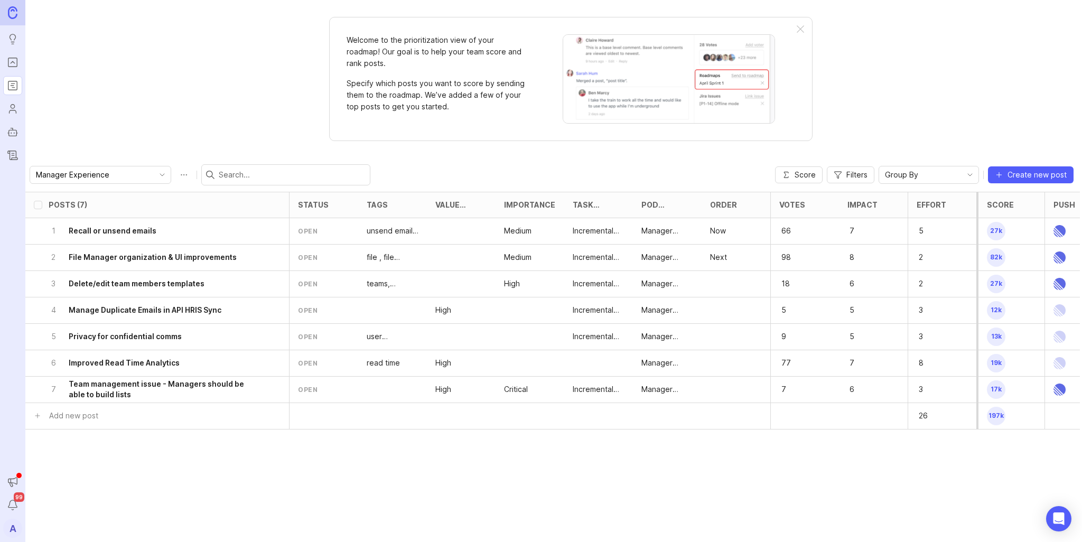
click at [91, 284] on h6 "Delete/edit team members templates" at bounding box center [137, 283] width 136 height 11
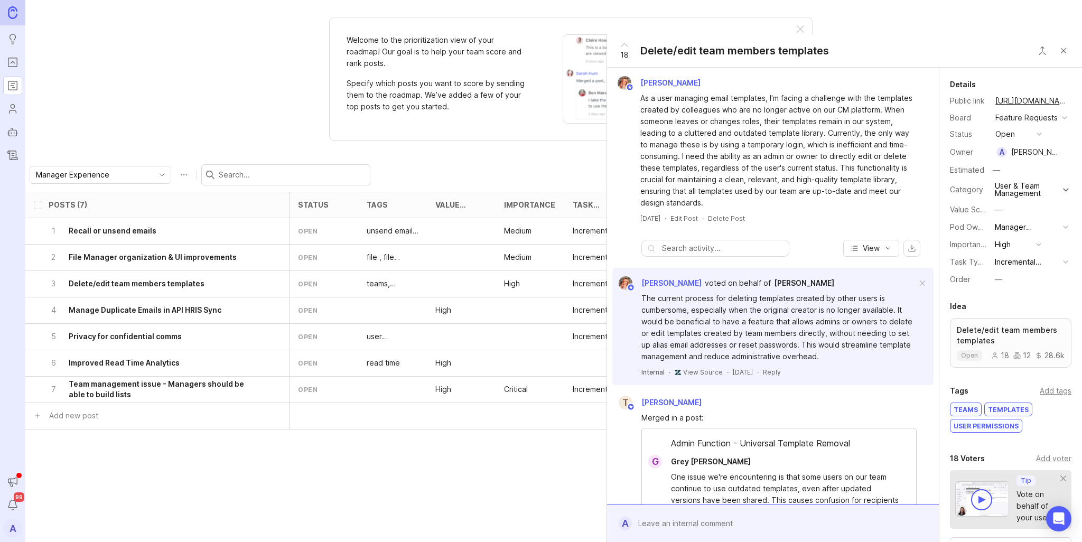
click at [1007, 286] on button "—" at bounding box center [1017, 279] width 53 height 14
drag, startPoint x: 999, startPoint y: 343, endPoint x: 935, endPoint y: 362, distance: 66.2
click at [999, 343] on li "Next" at bounding box center [1017, 349] width 53 height 20
click at [443, 445] on div "Posts (7) eta owner category board status tags Value Scale Importance Task Type…" at bounding box center [415, 325] width 1329 height 266
click at [1066, 51] on button "Close button" at bounding box center [1062, 50] width 21 height 21
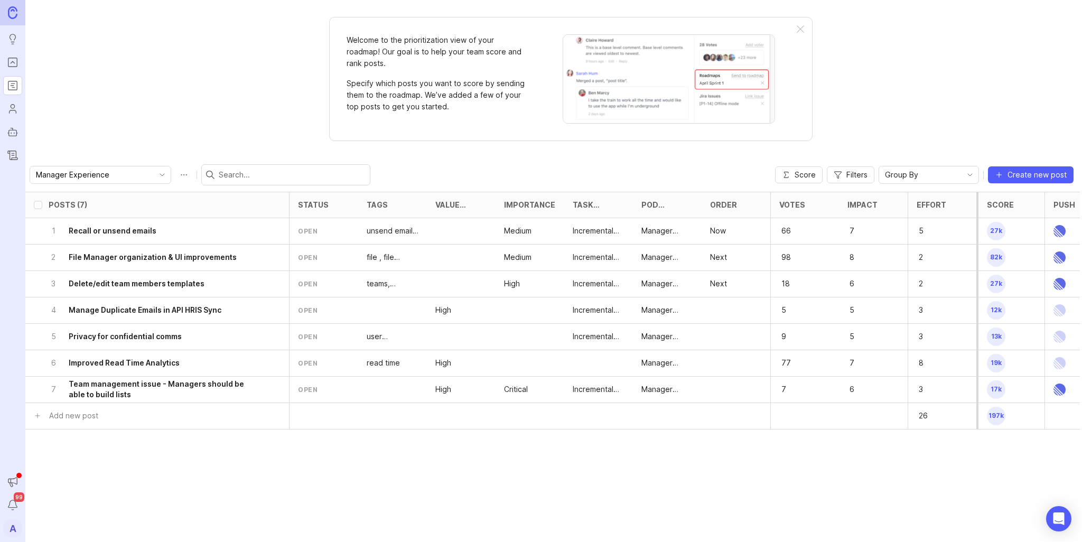
click at [735, 304] on div at bounding box center [735, 310] width 69 height 26
